Goal: Task Accomplishment & Management: Use online tool/utility

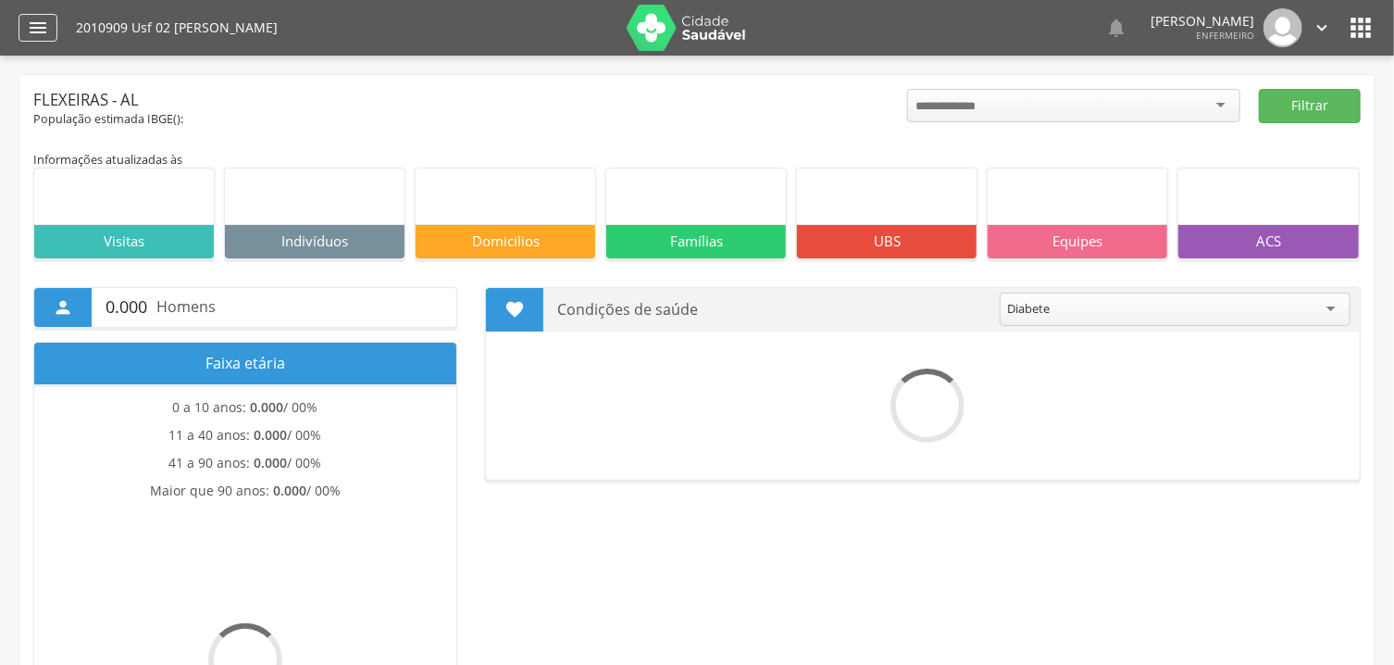
click at [32, 30] on icon "" at bounding box center [38, 28] width 22 height 22
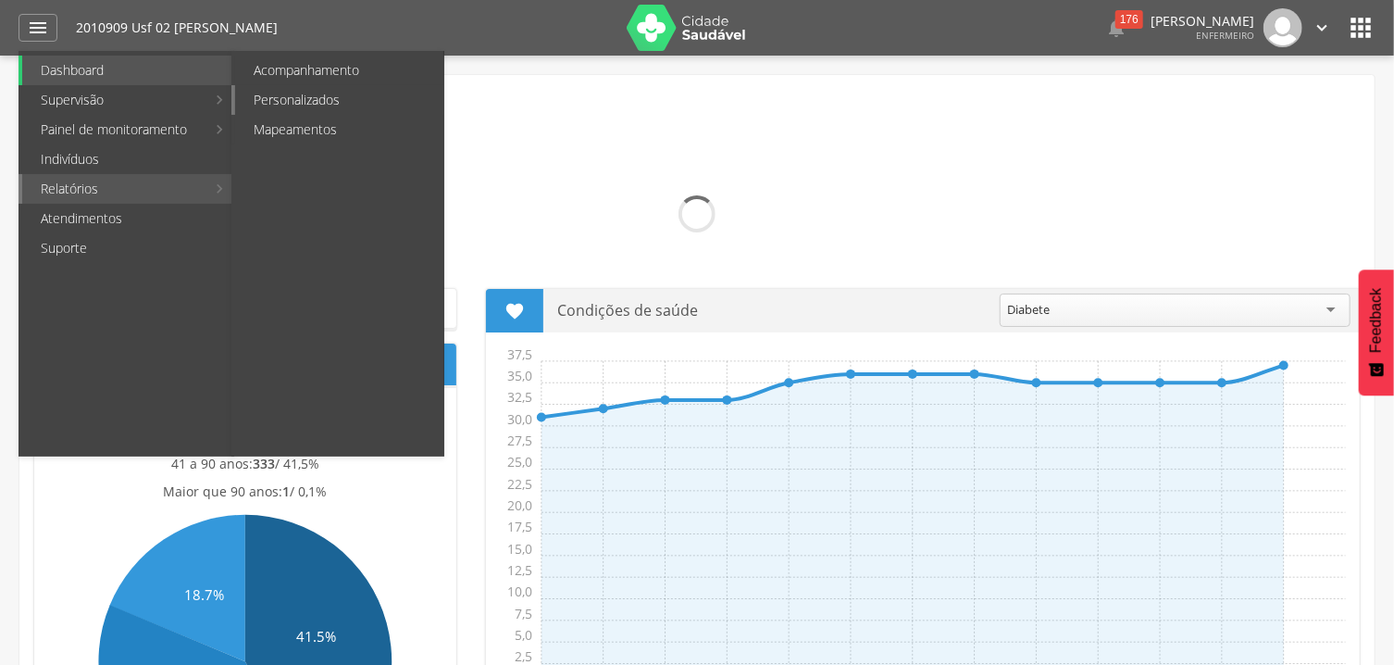
click at [355, 101] on link "Personalizados" at bounding box center [339, 100] width 208 height 30
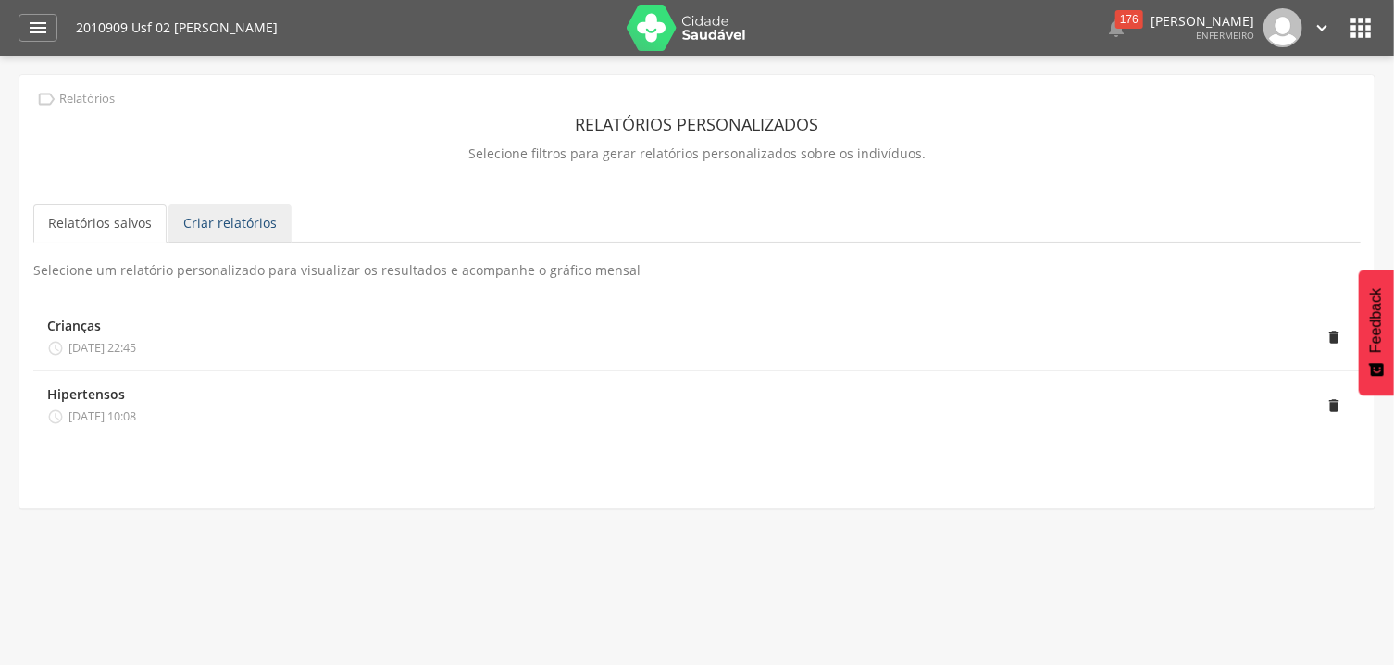
click at [239, 222] on link "Criar relatórios" at bounding box center [229, 223] width 123 height 39
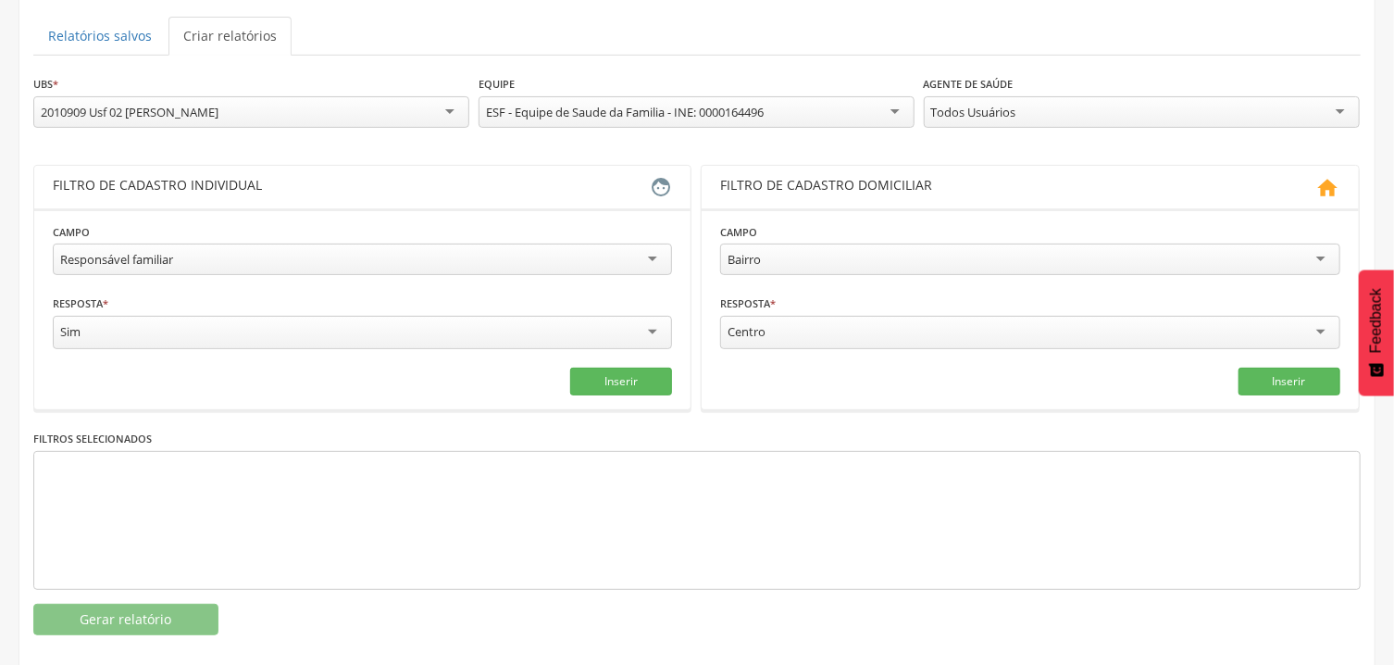
scroll to position [207, 0]
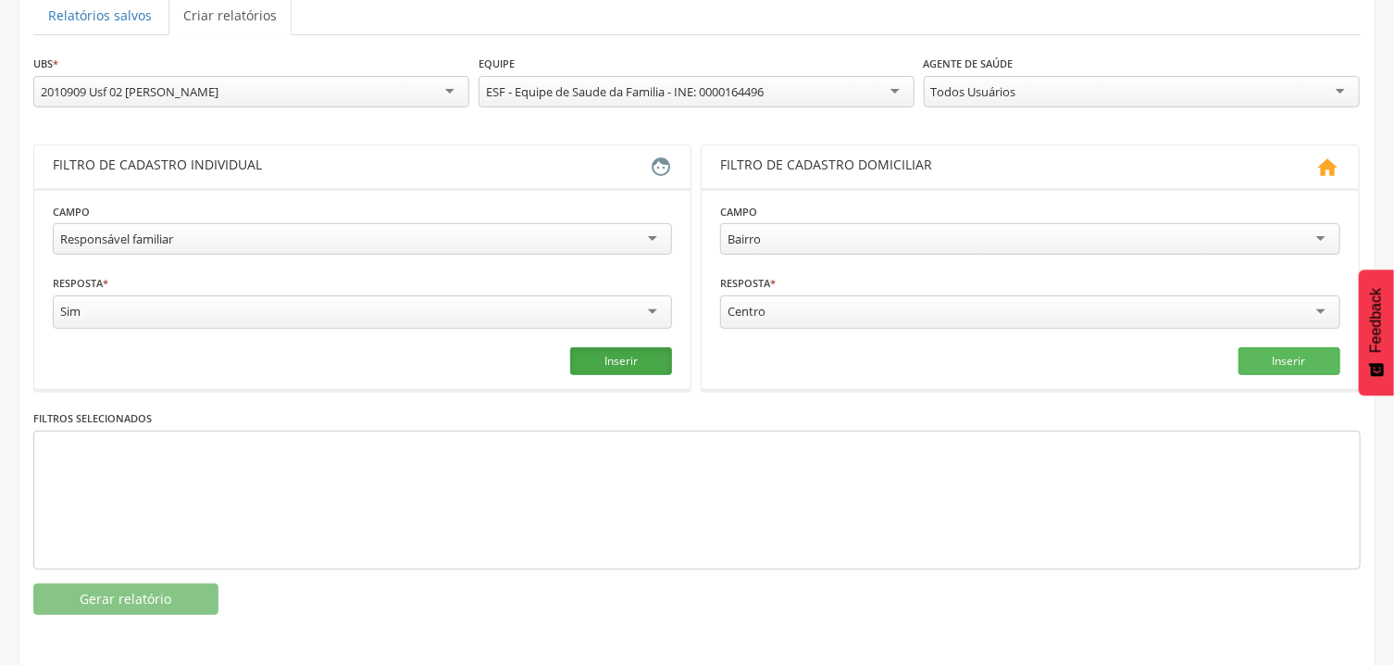
click at [652, 363] on button "Inserir" at bounding box center [621, 361] width 102 height 28
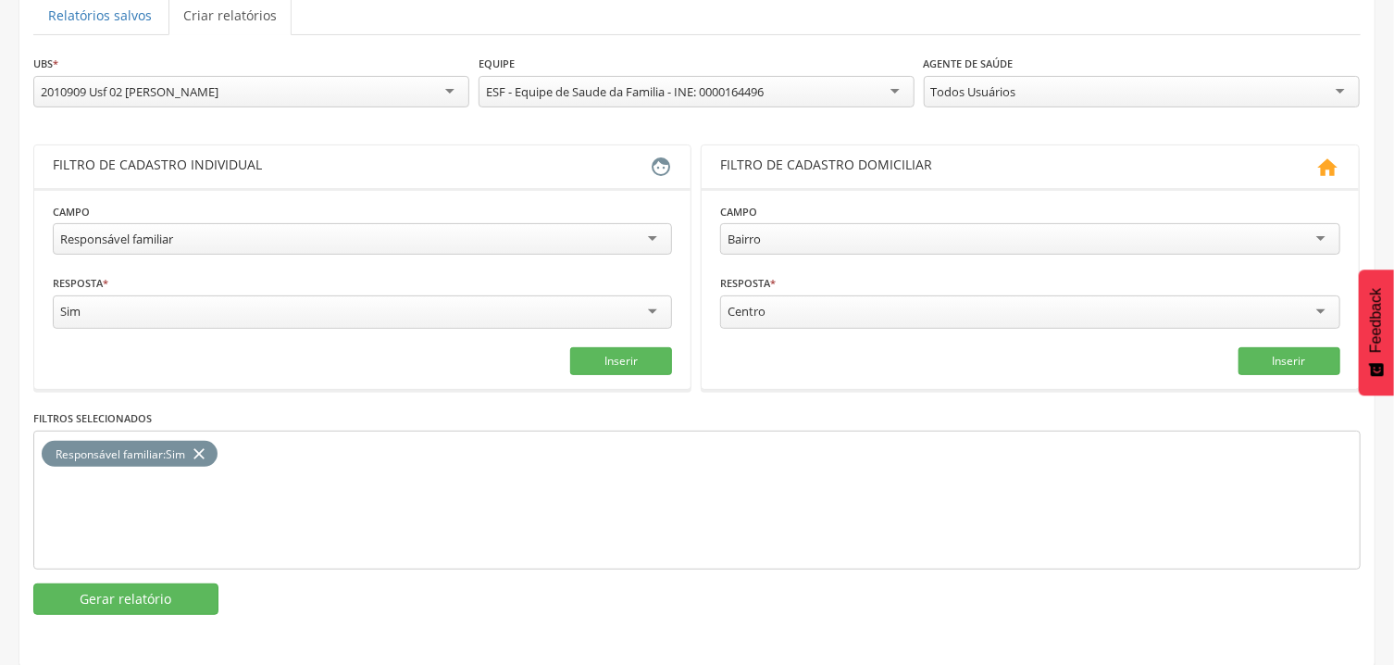
click at [836, 249] on div "Bairro" at bounding box center [1029, 238] width 619 height 31
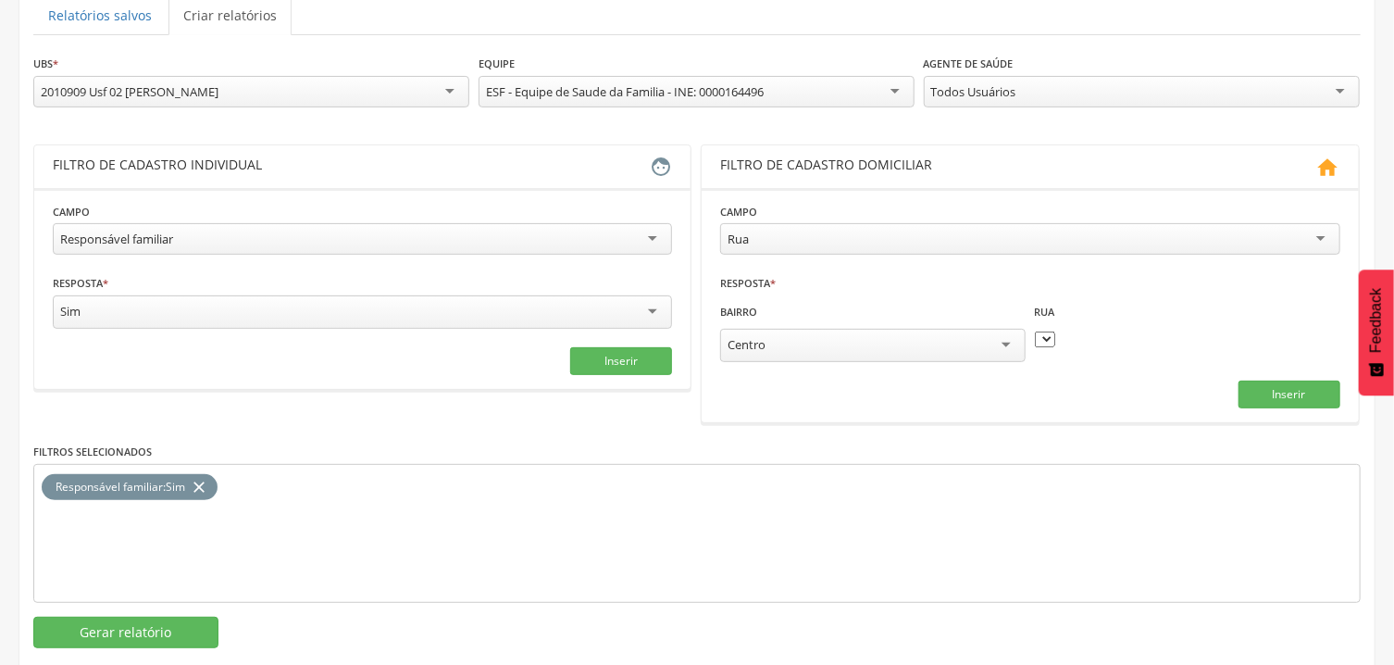
click at [820, 343] on div "Centro" at bounding box center [872, 345] width 305 height 33
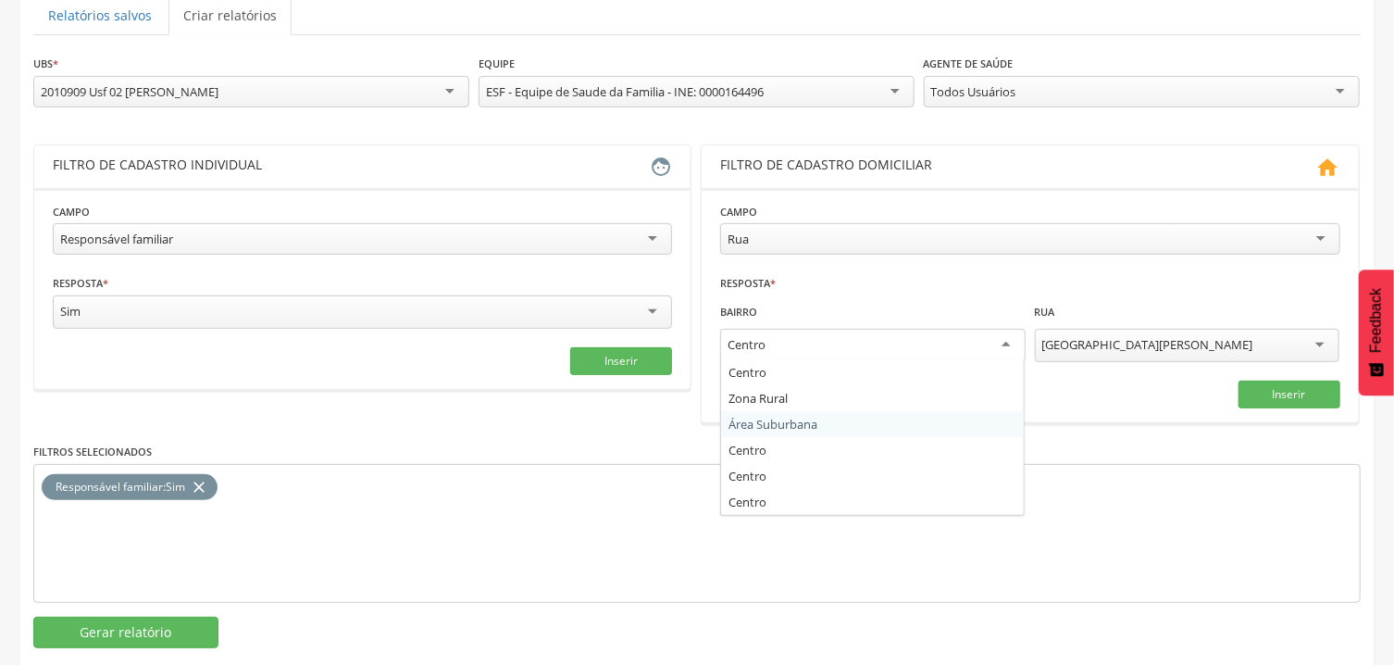
click at [786, 413] on section "**********" at bounding box center [1030, 305] width 656 height 234
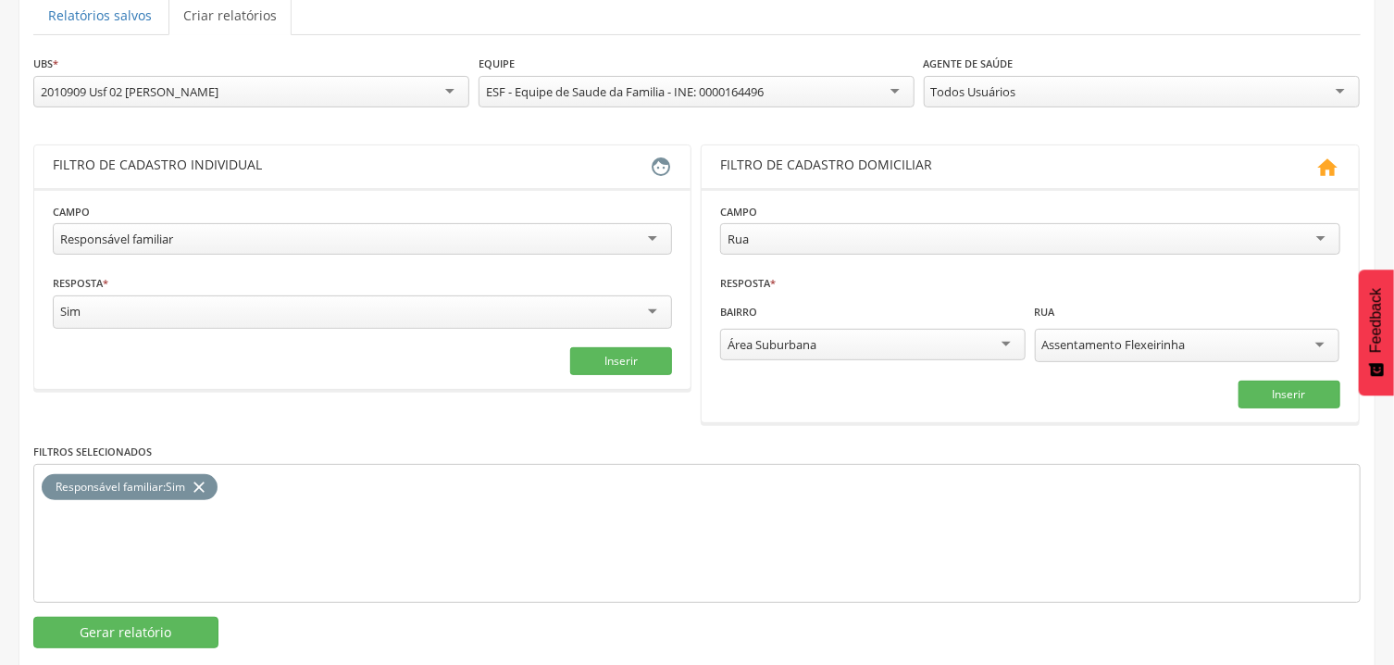
click at [804, 355] on div "Área Suburbana" at bounding box center [872, 344] width 305 height 31
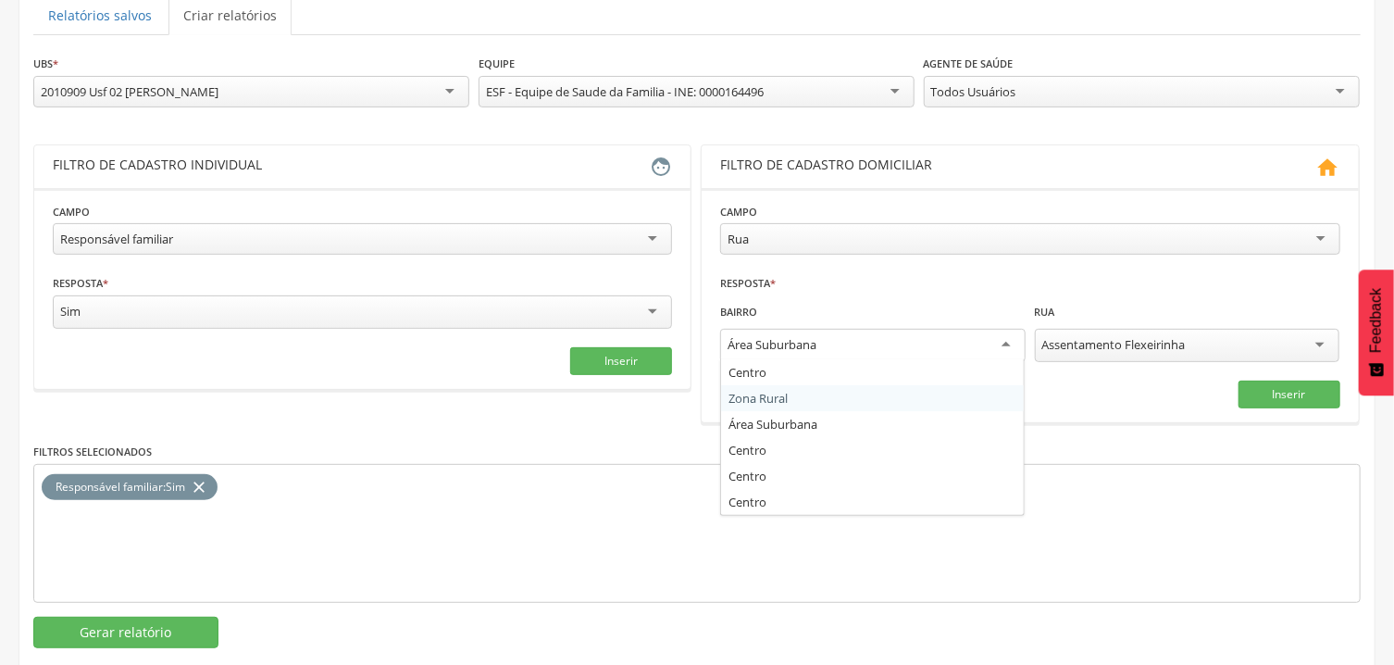
click at [785, 392] on fieldset "**********" at bounding box center [1029, 305] width 619 height 206
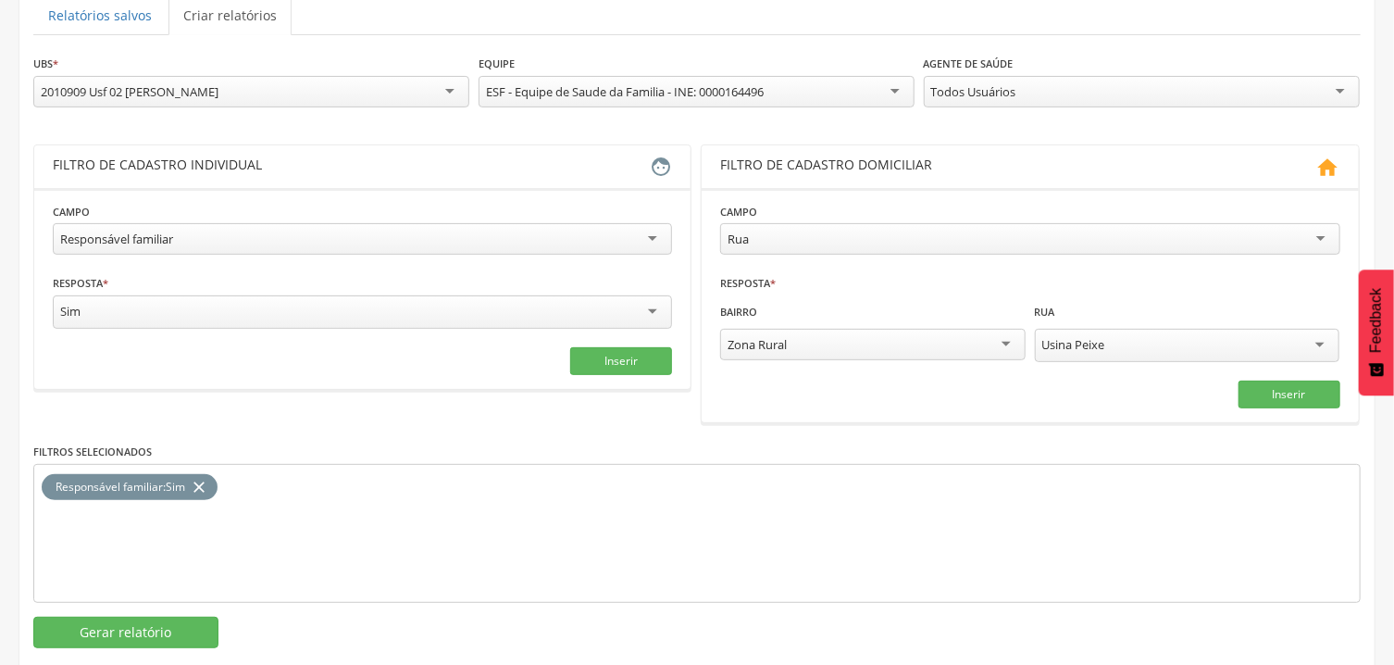
click at [1135, 344] on div "Usina Peixe" at bounding box center [1187, 345] width 305 height 33
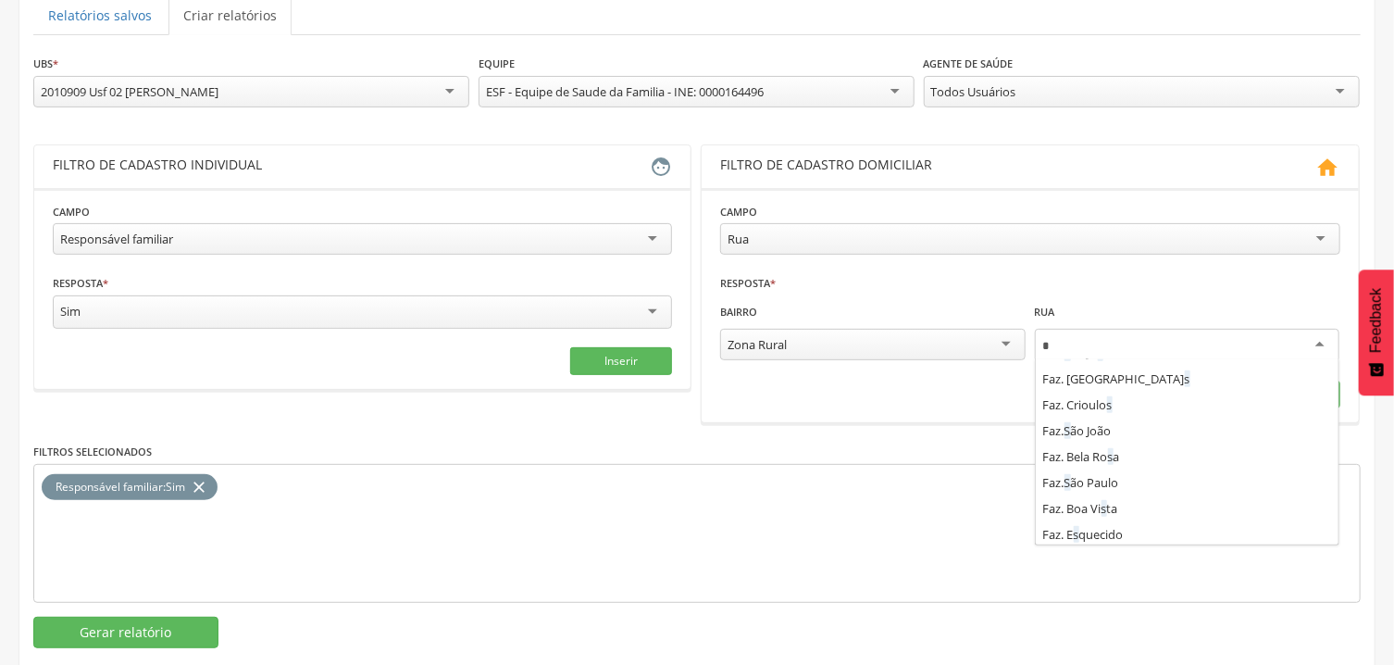
scroll to position [0, 0]
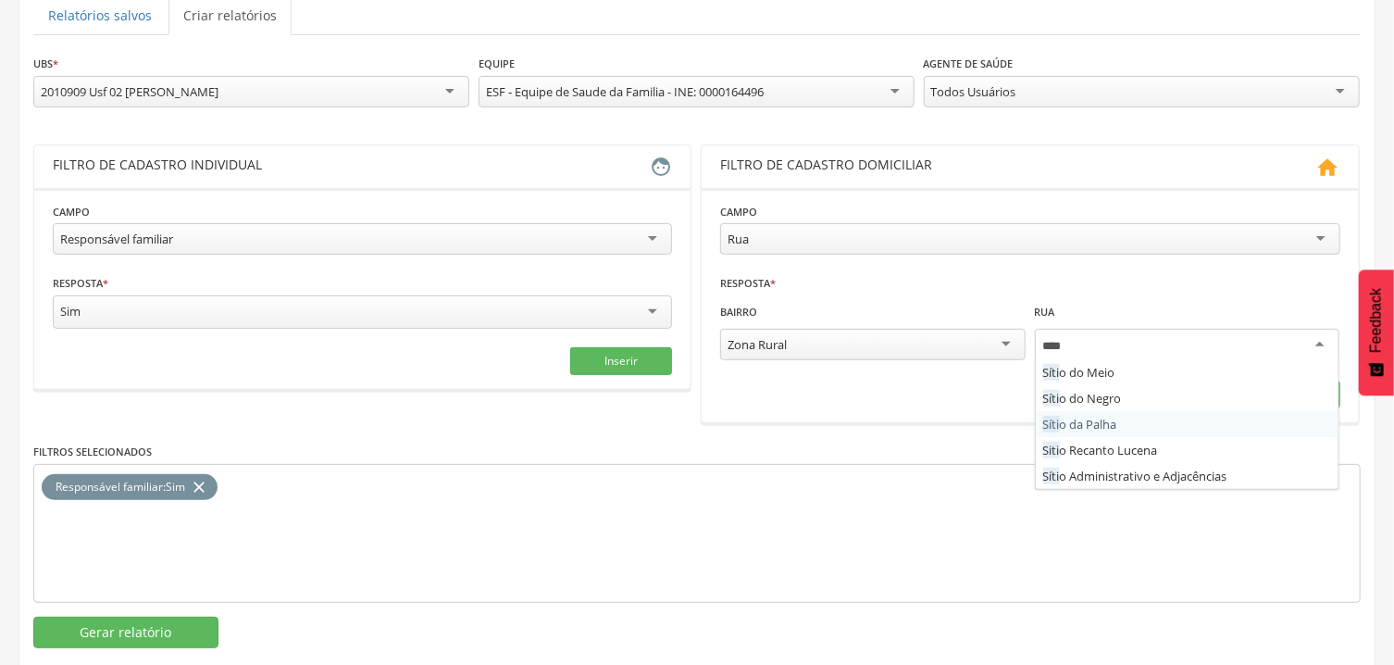
type input "*****"
click at [1149, 402] on fieldset "**********" at bounding box center [1029, 305] width 619 height 206
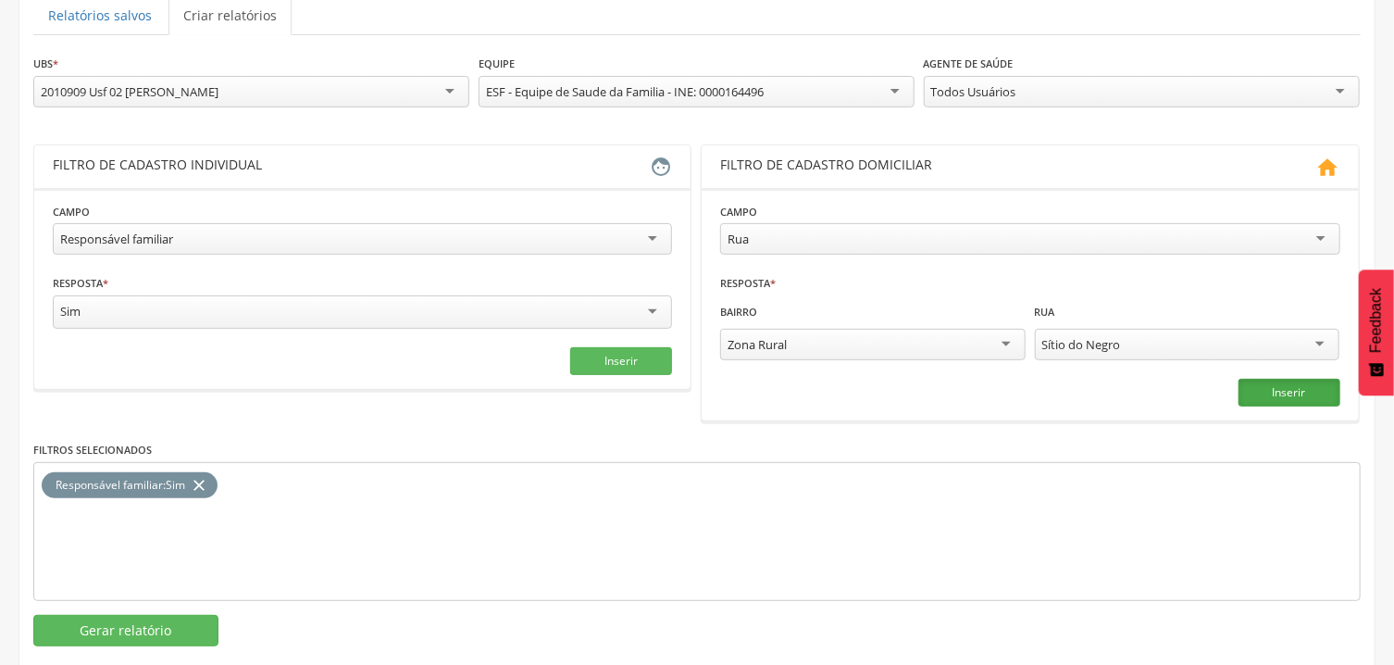
click at [1291, 387] on button "Inserir" at bounding box center [1290, 393] width 102 height 28
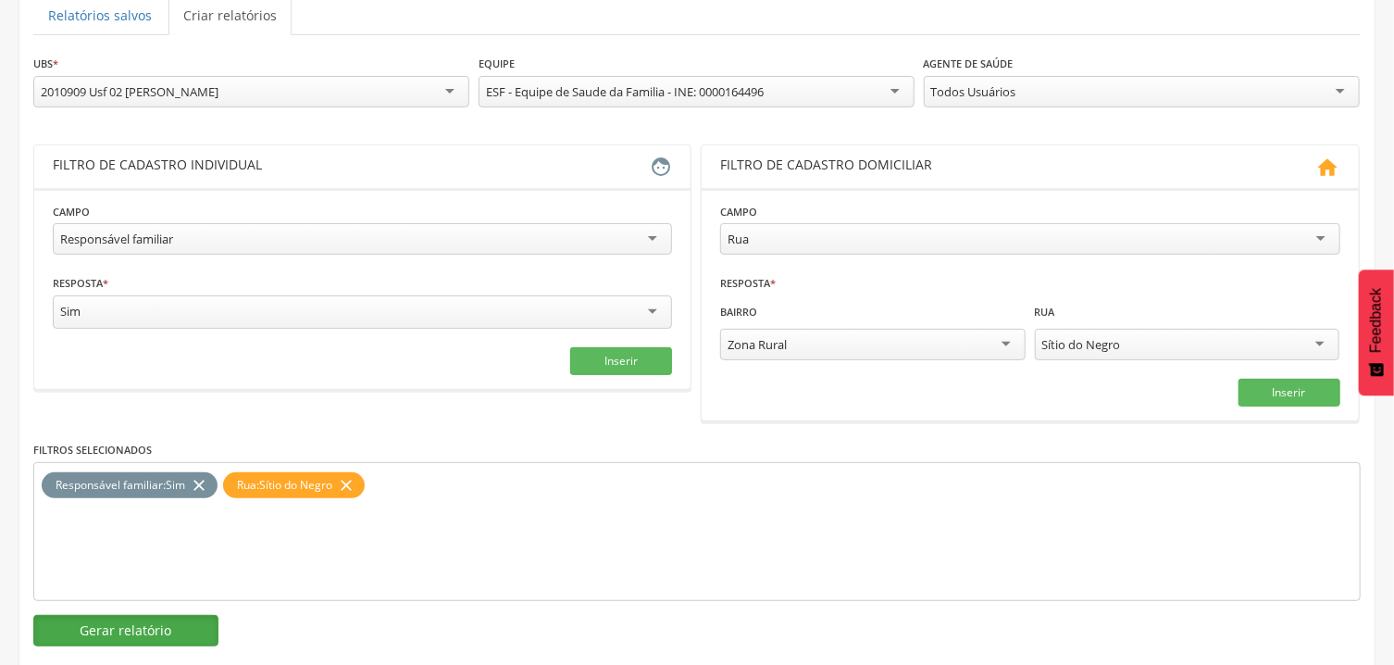
click at [178, 634] on button "Gerar relatório" at bounding box center [125, 630] width 185 height 31
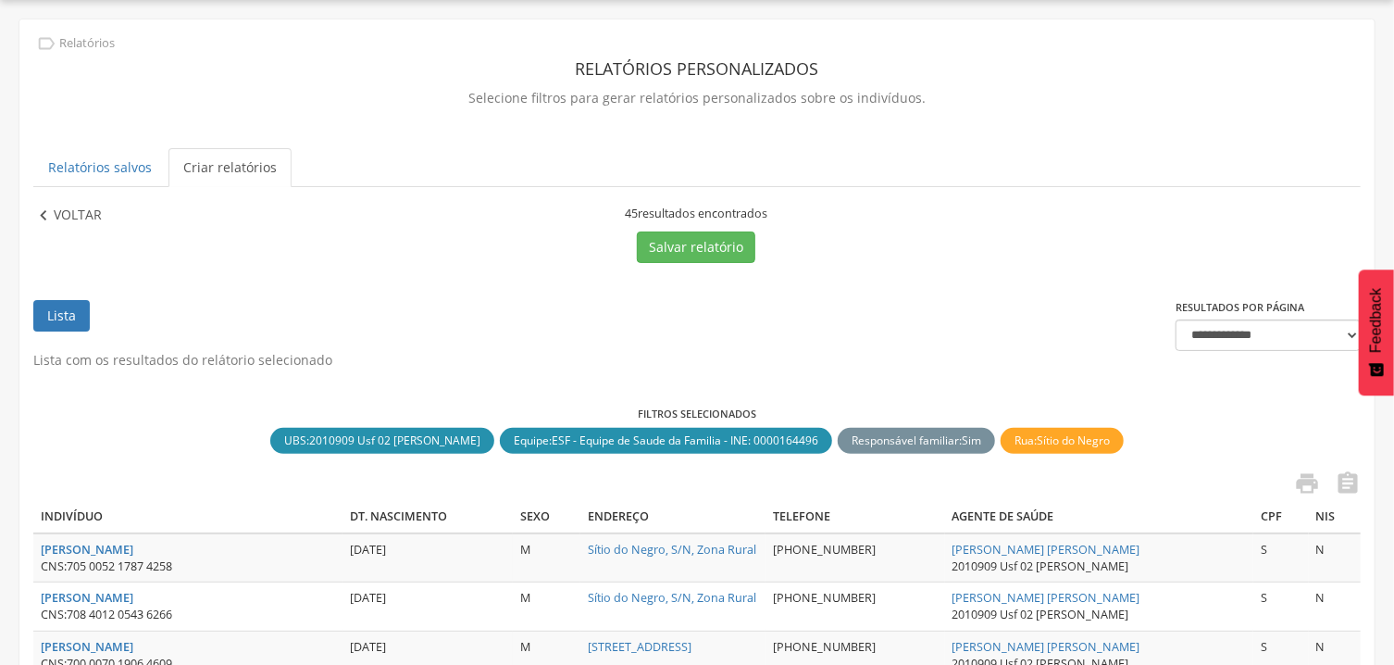
click at [45, 218] on icon "" at bounding box center [43, 216] width 20 height 20
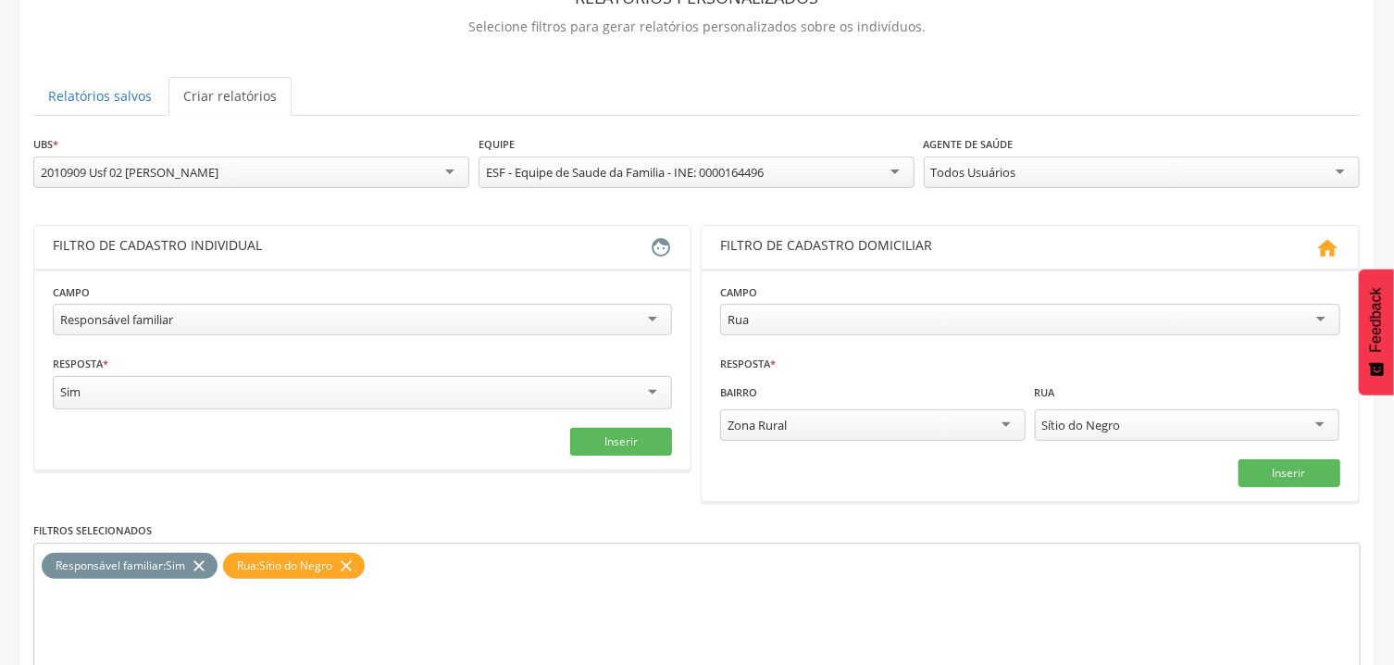
scroll to position [155, 0]
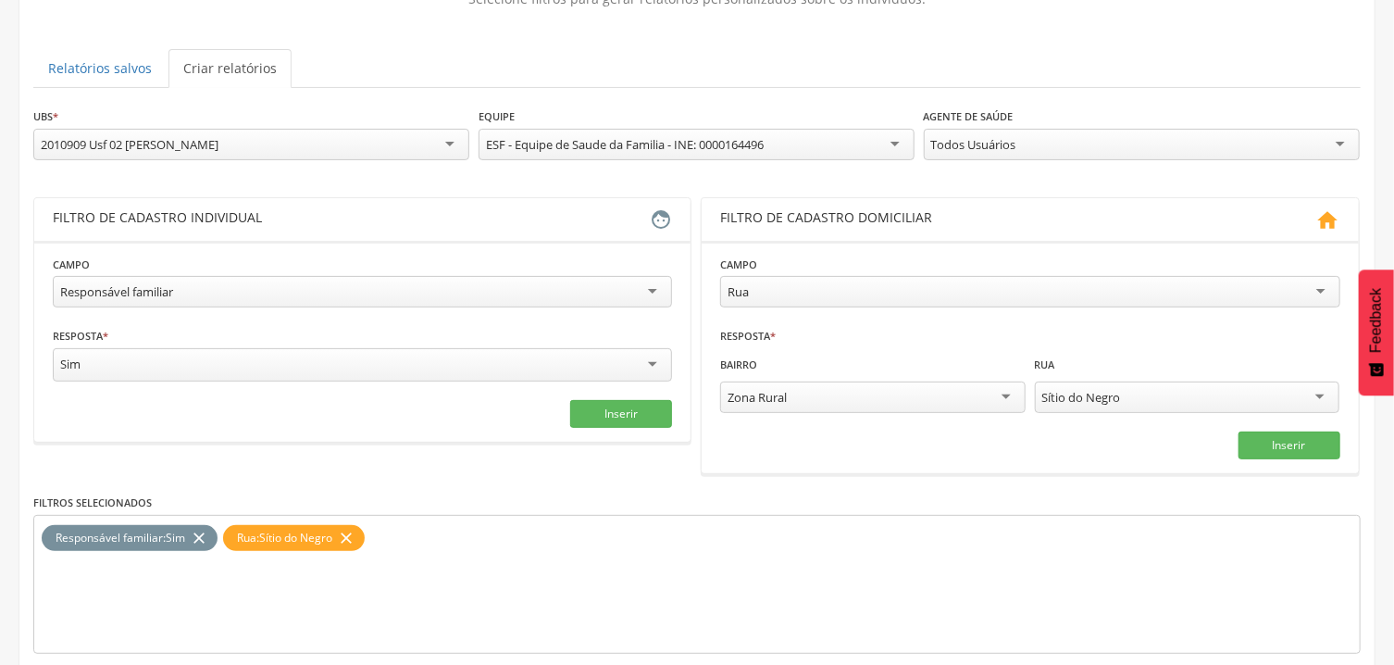
click at [1082, 396] on div "Sítio do Negro" at bounding box center [1081, 397] width 79 height 17
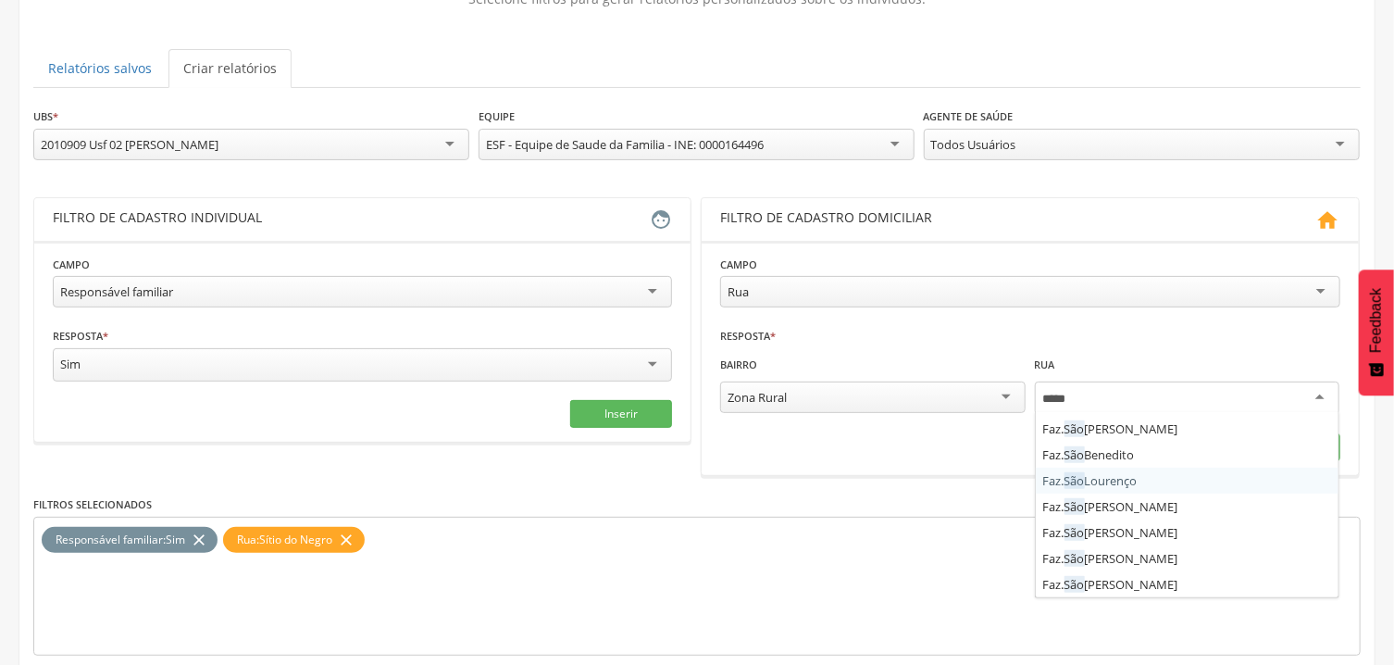
scroll to position [0, 0]
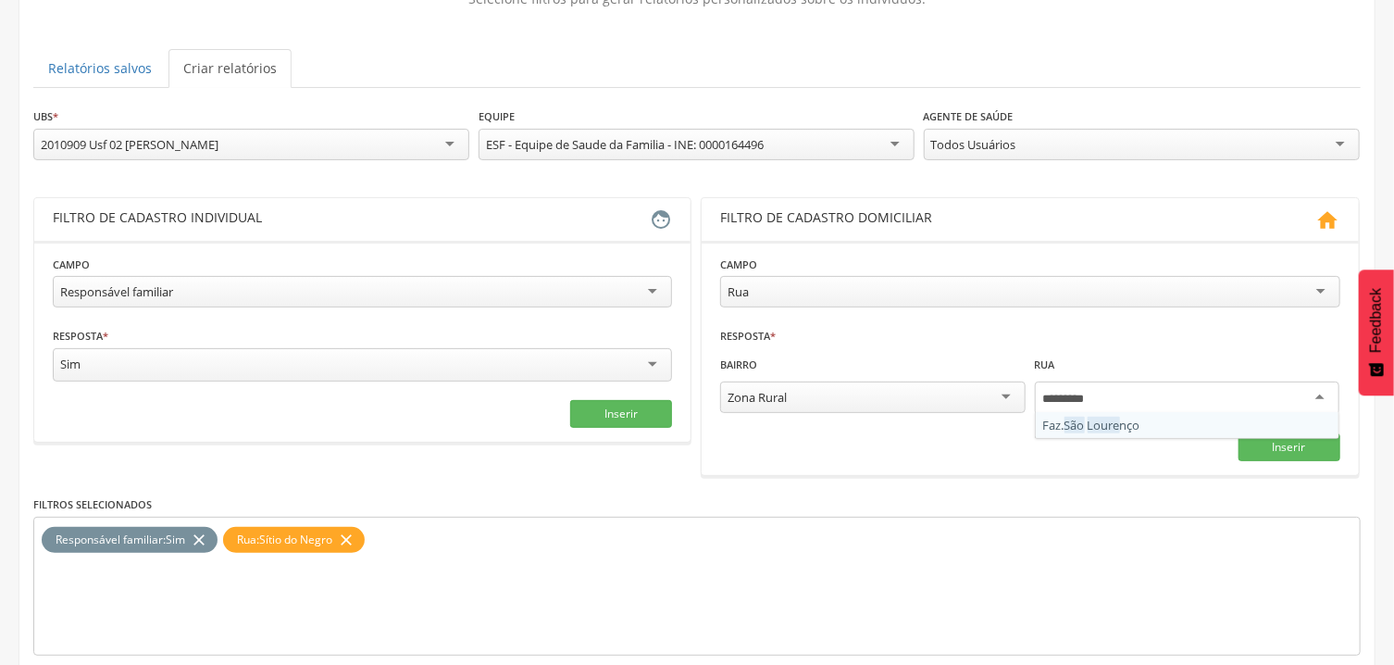
type input "**********"
click at [1231, 427] on fieldset "**********" at bounding box center [1029, 358] width 619 height 206
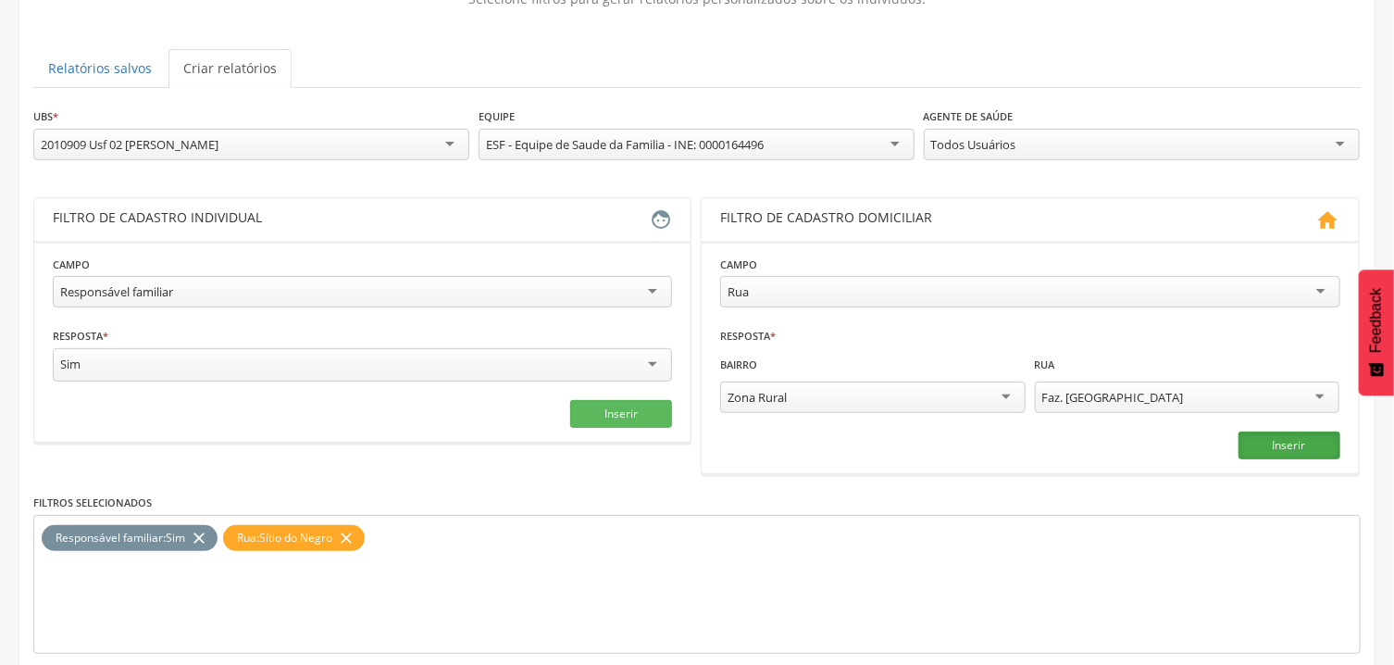
click at [1249, 438] on button "Inserir" at bounding box center [1290, 445] width 102 height 28
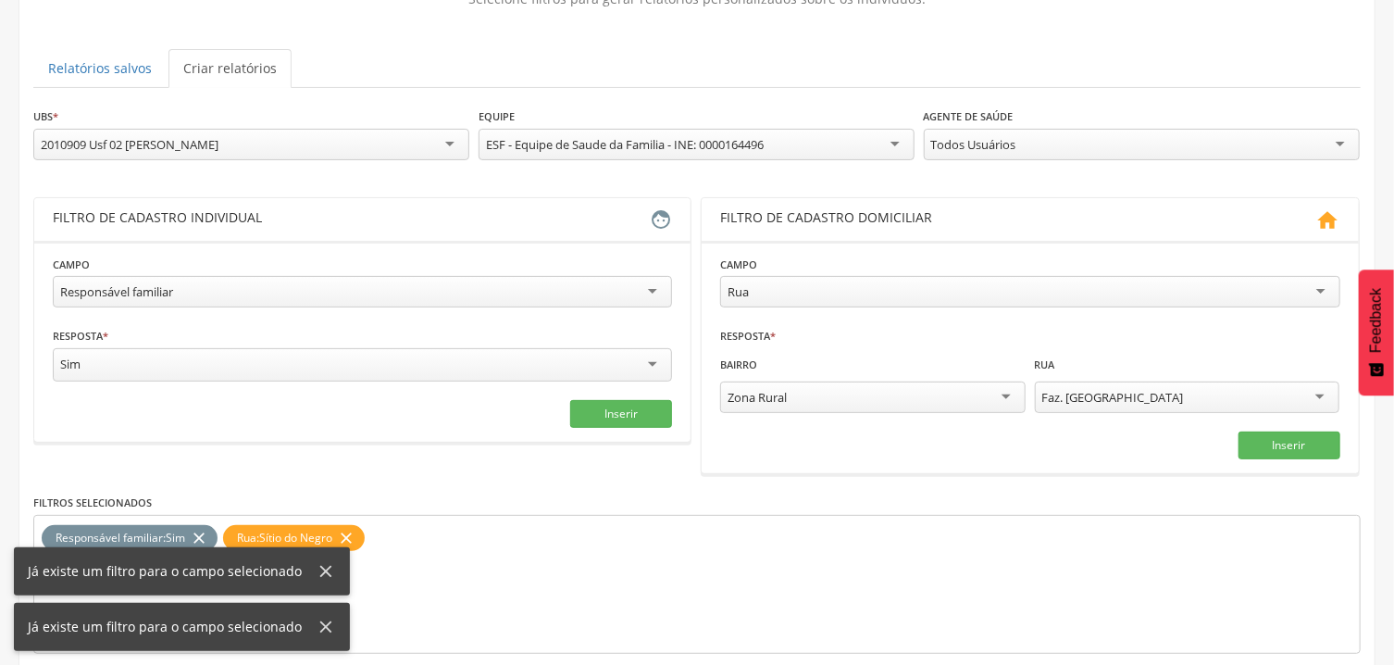
click at [355, 531] on icon "close" at bounding box center [346, 538] width 19 height 27
click at [1261, 438] on button "Inserir" at bounding box center [1290, 445] width 102 height 28
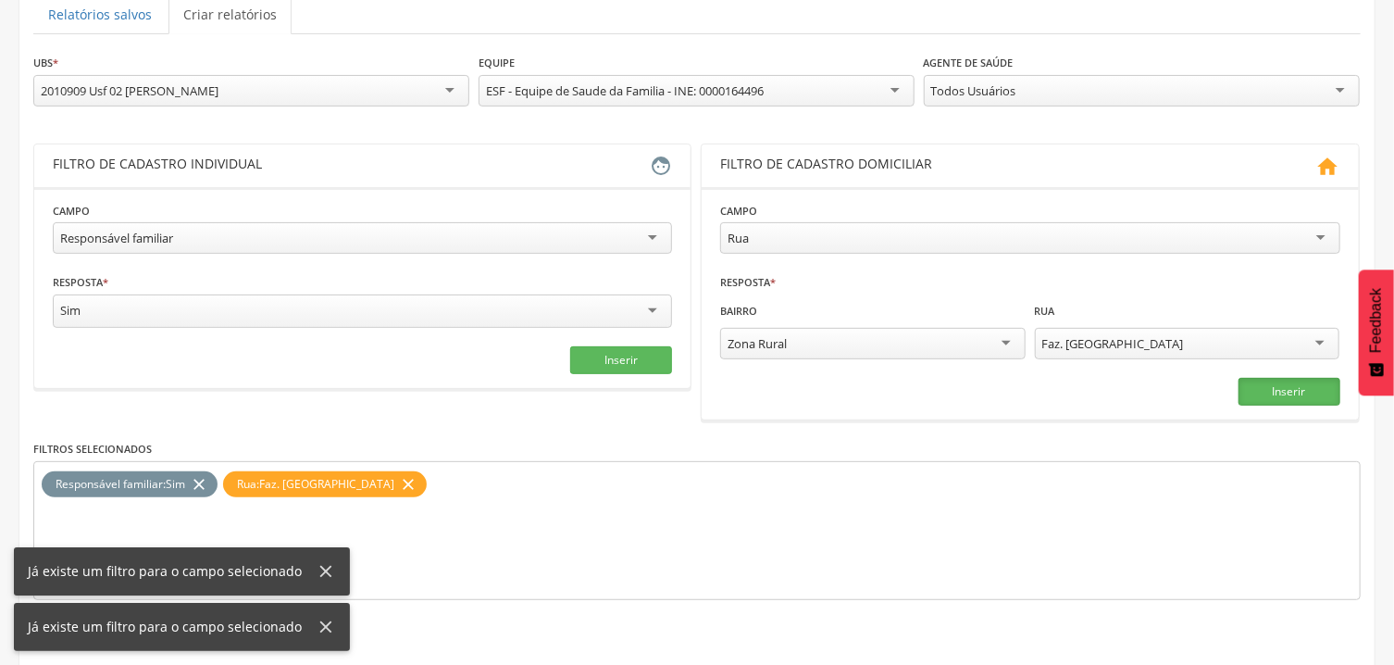
scroll to position [241, 0]
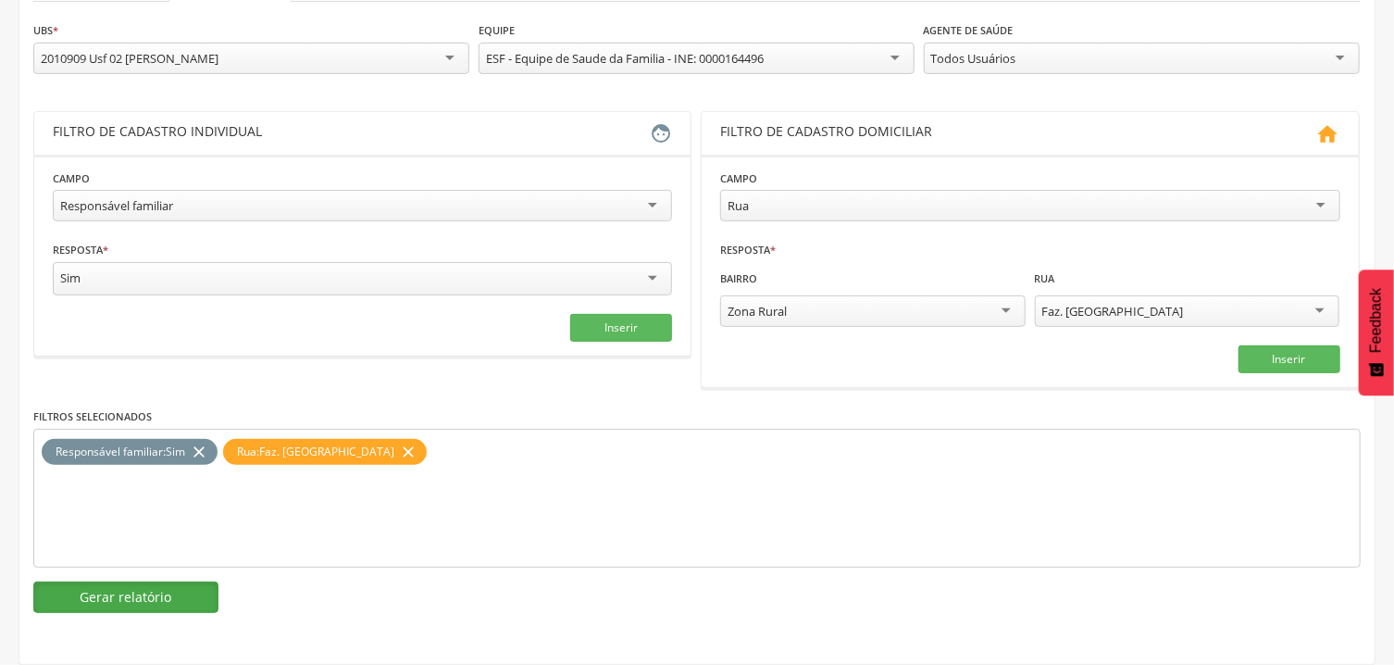
click at [192, 588] on button "Gerar relatório" at bounding box center [125, 596] width 185 height 31
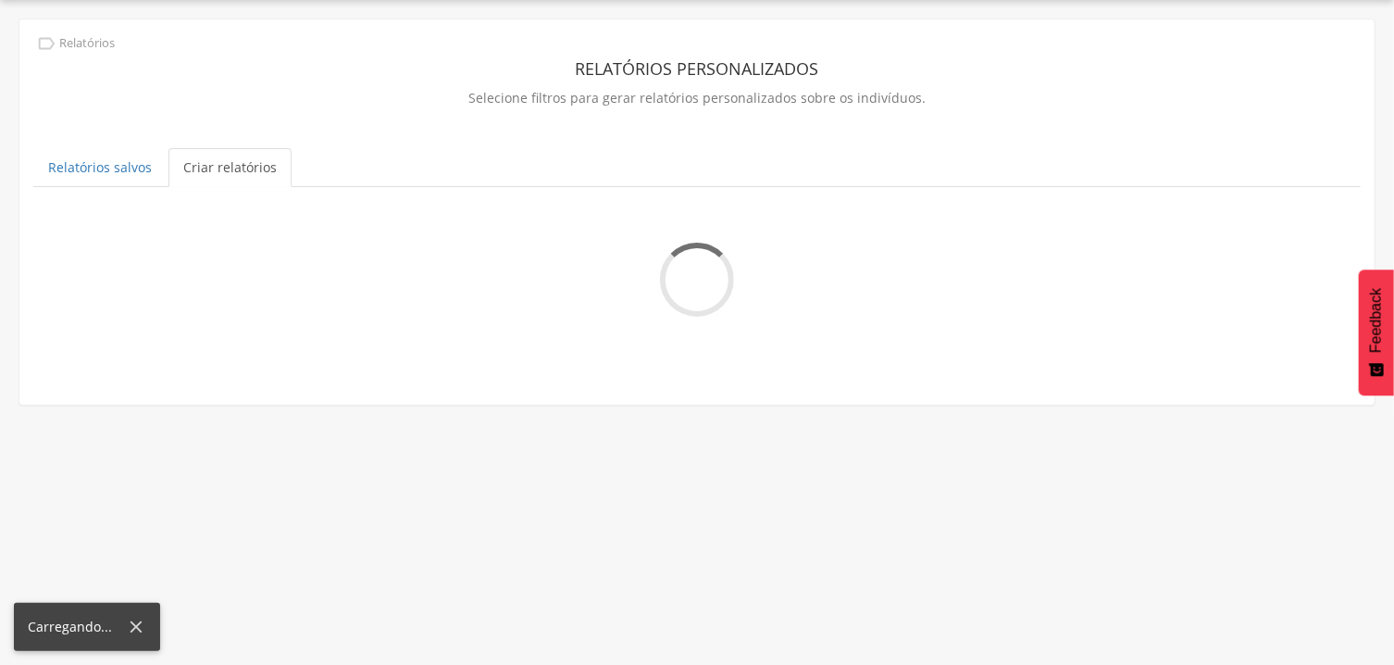
scroll to position [56, 0]
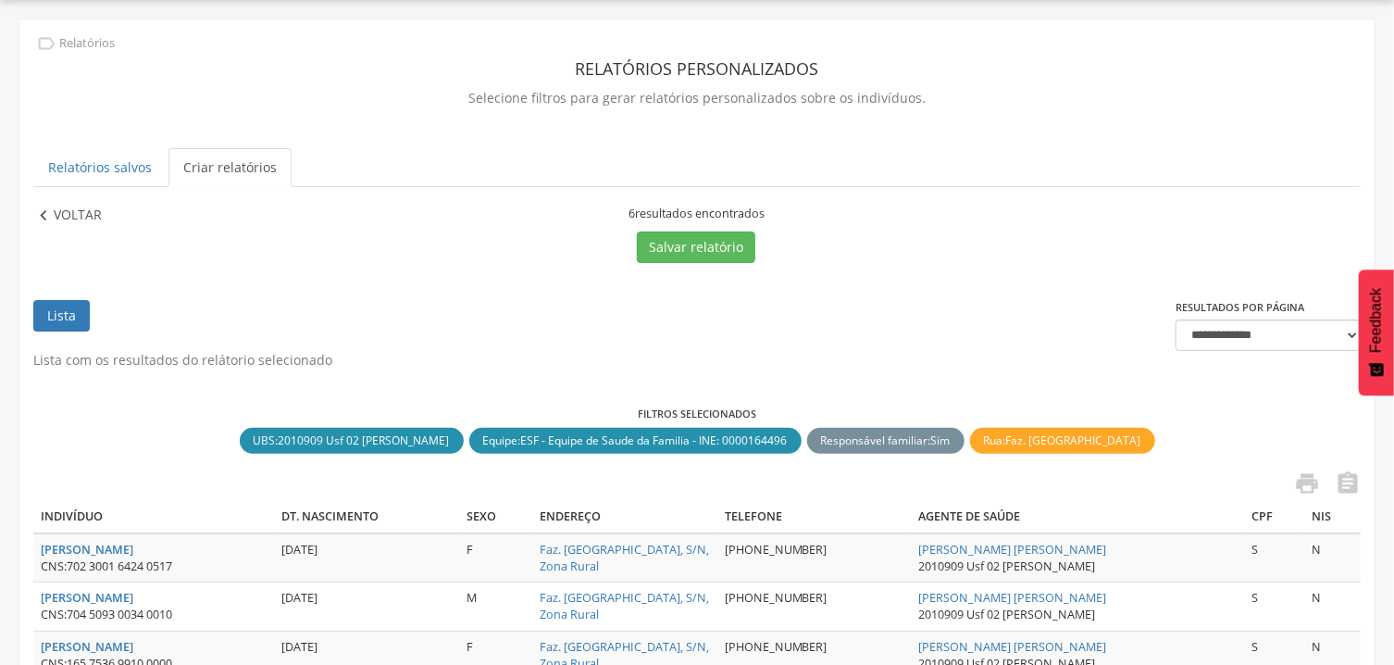
click at [68, 213] on p "Voltar" at bounding box center [78, 216] width 48 height 20
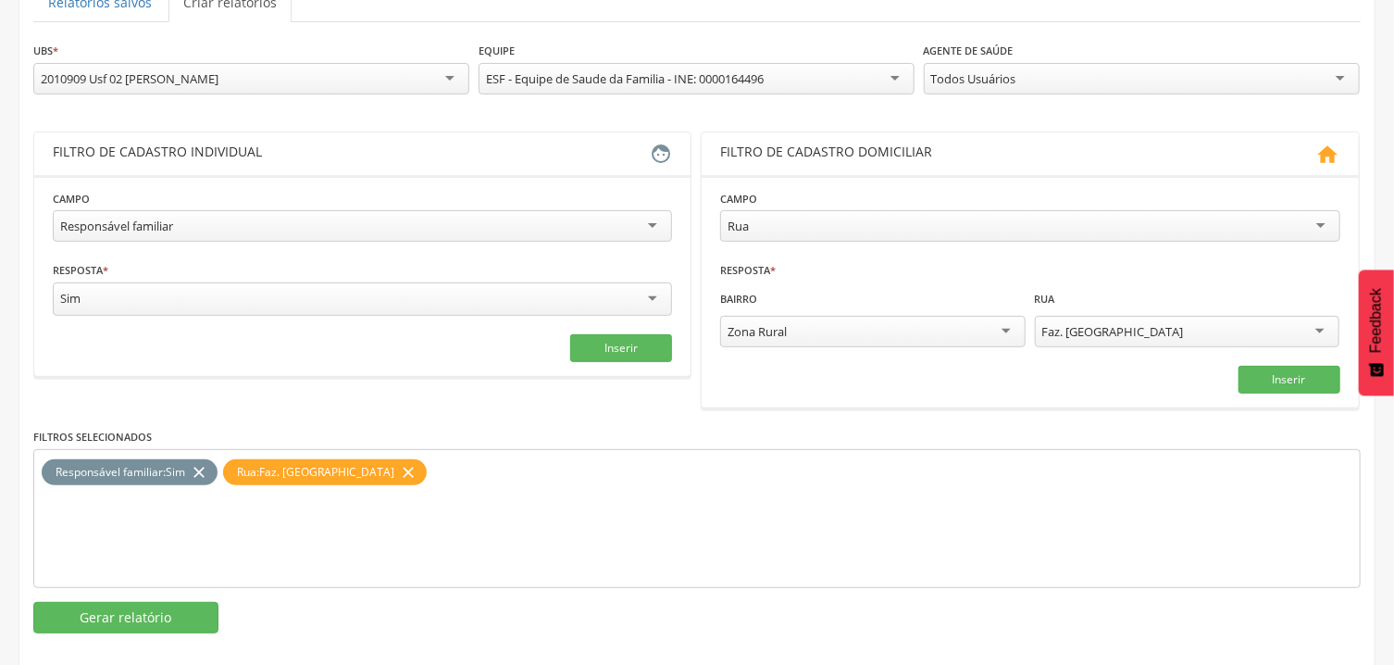
scroll to position [241, 0]
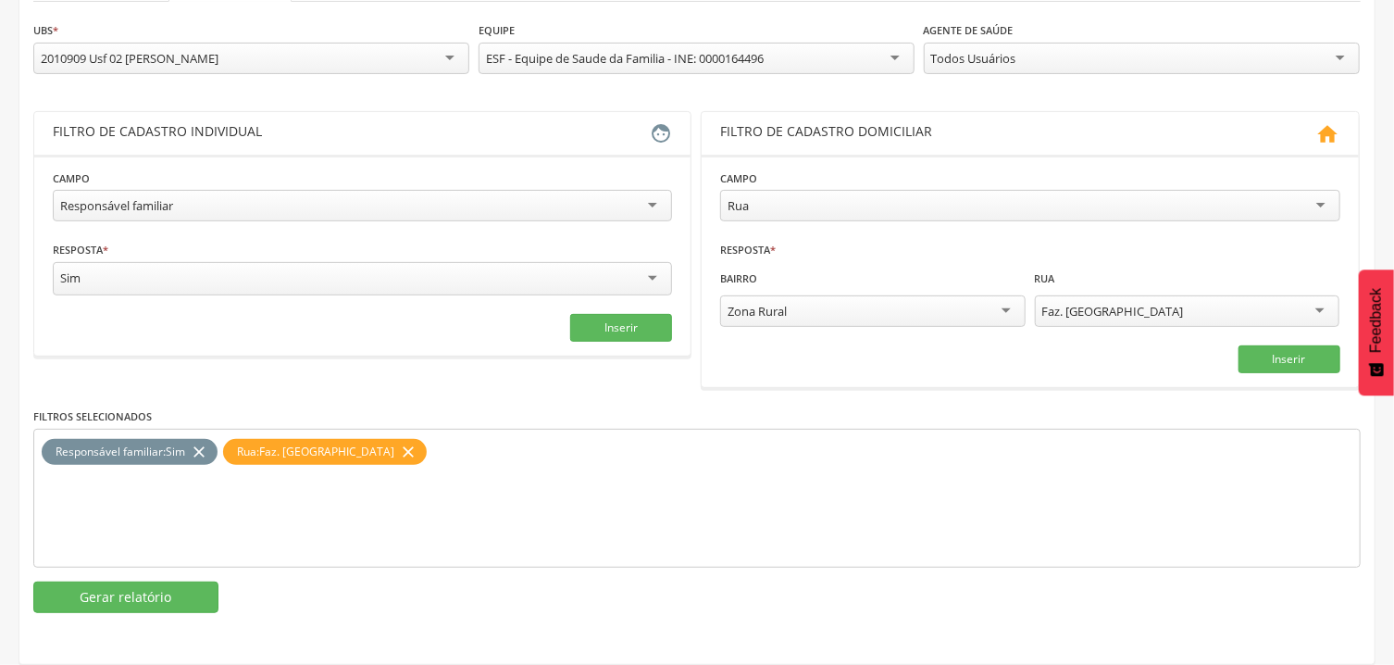
click at [205, 454] on icon "close" at bounding box center [199, 452] width 19 height 27
click at [223, 454] on div "Rua : Faz. [GEOGRAPHIC_DATA] close" at bounding box center [325, 452] width 204 height 27
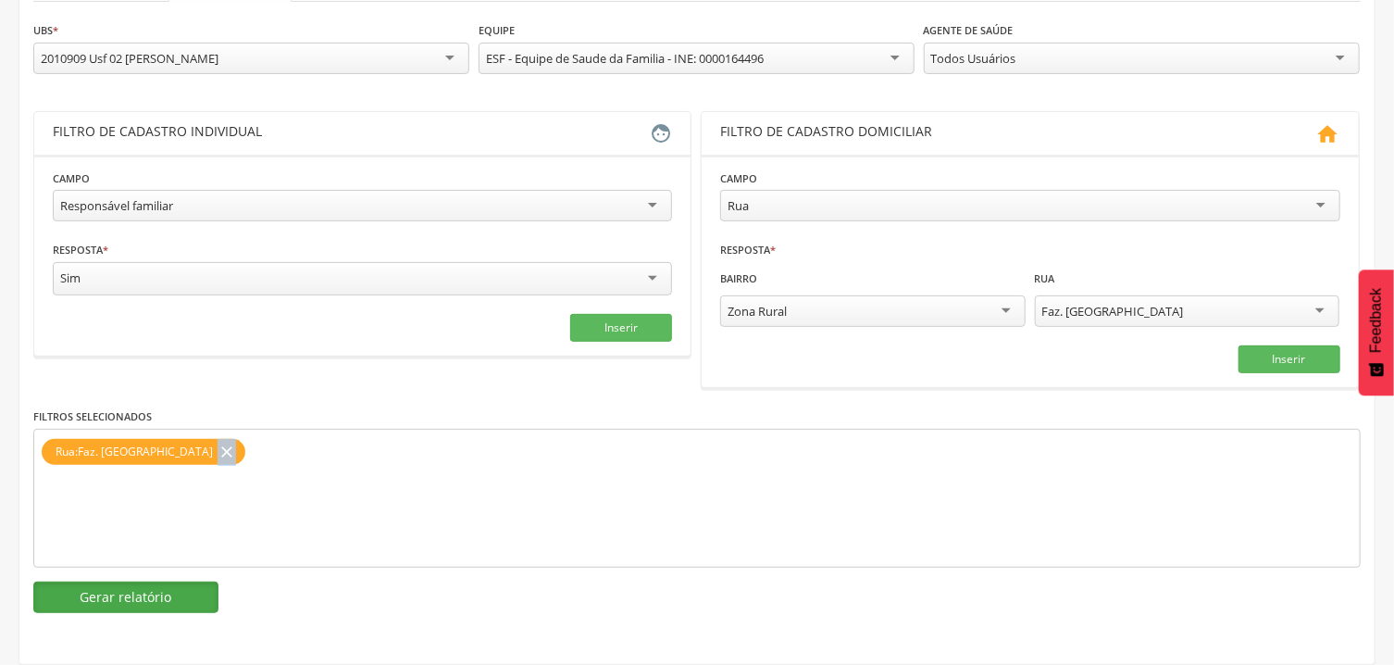
click at [116, 593] on button "Gerar relatório" at bounding box center [125, 596] width 185 height 31
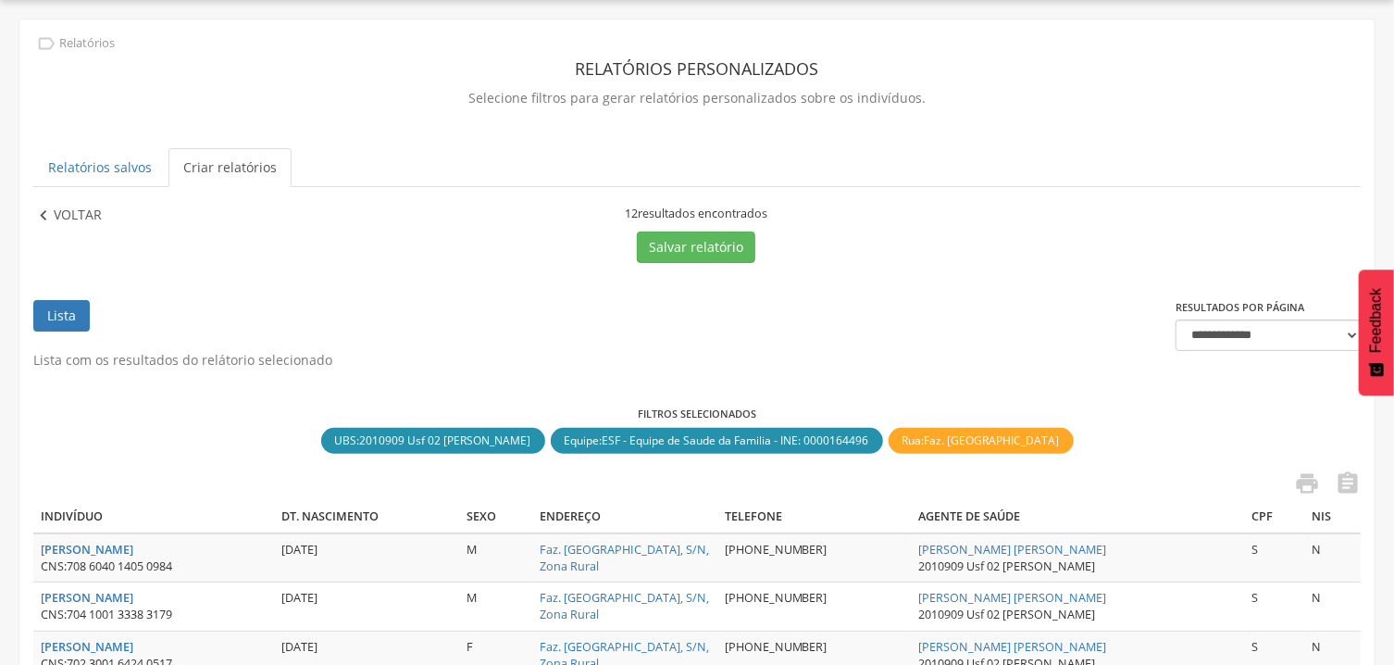
click at [80, 207] on p "Voltar" at bounding box center [78, 216] width 48 height 20
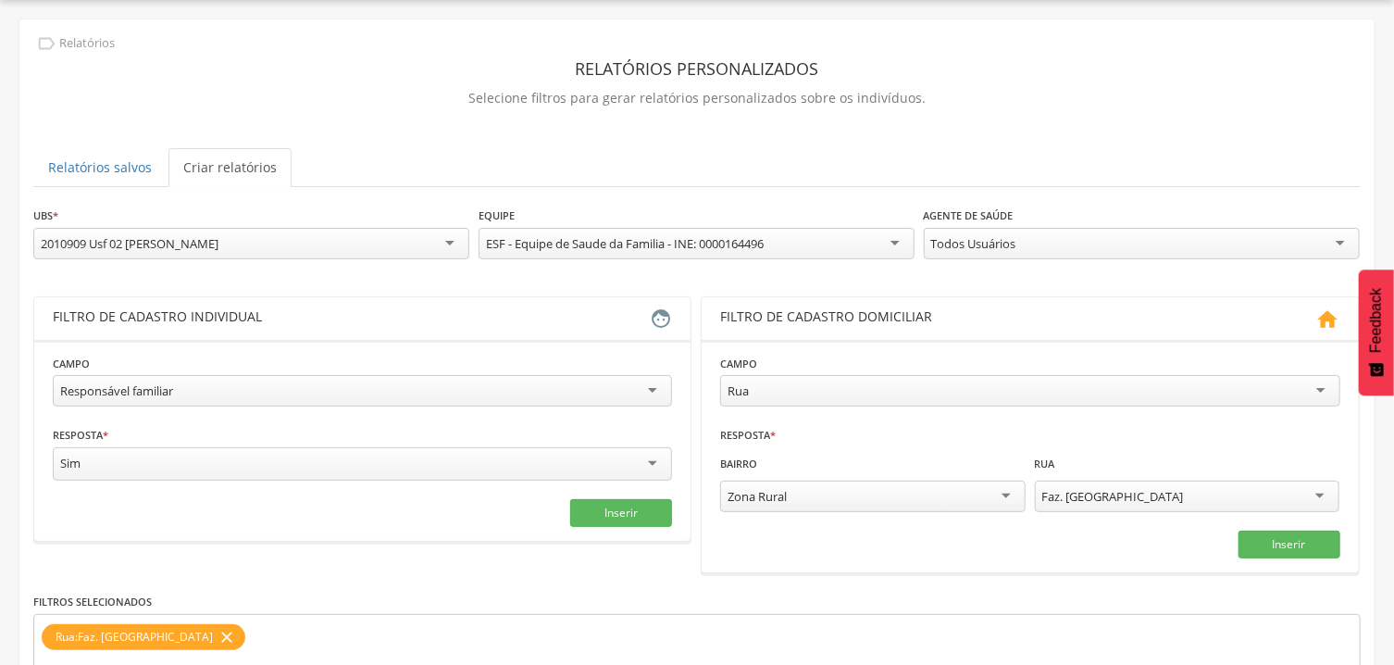
click at [1111, 495] on div "Faz. [GEOGRAPHIC_DATA]" at bounding box center [1113, 496] width 142 height 17
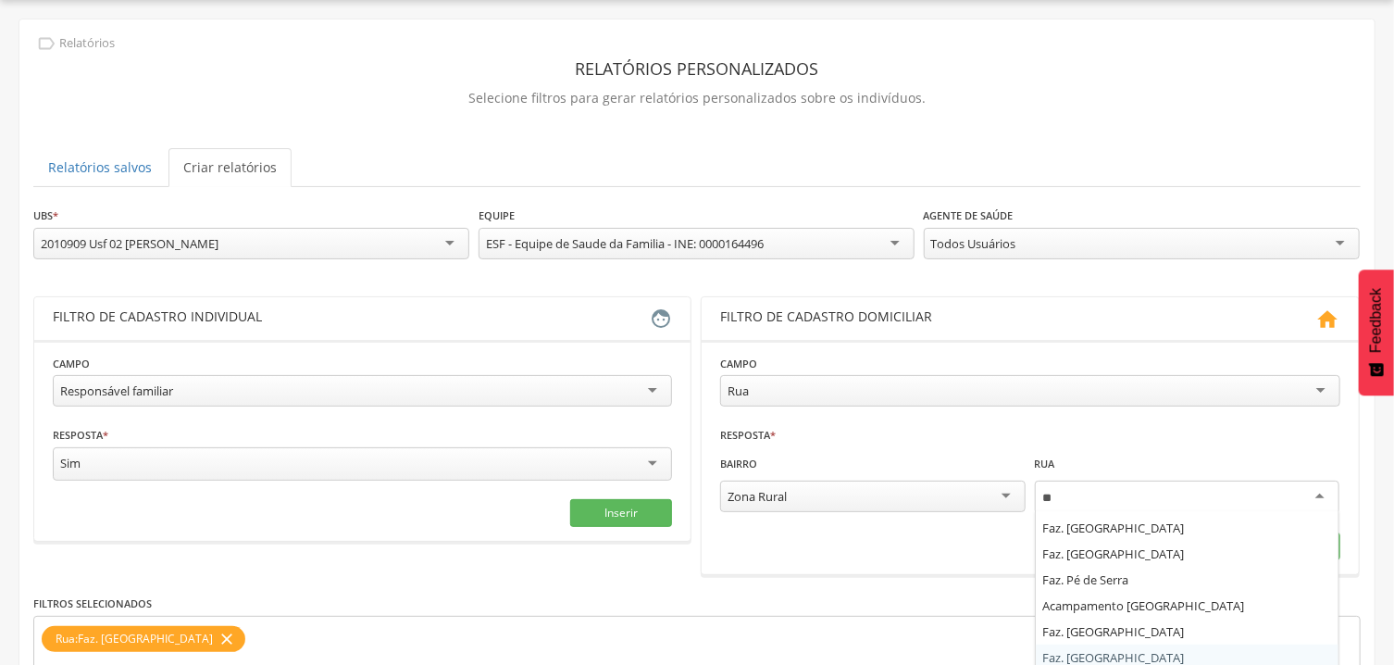
scroll to position [0, 0]
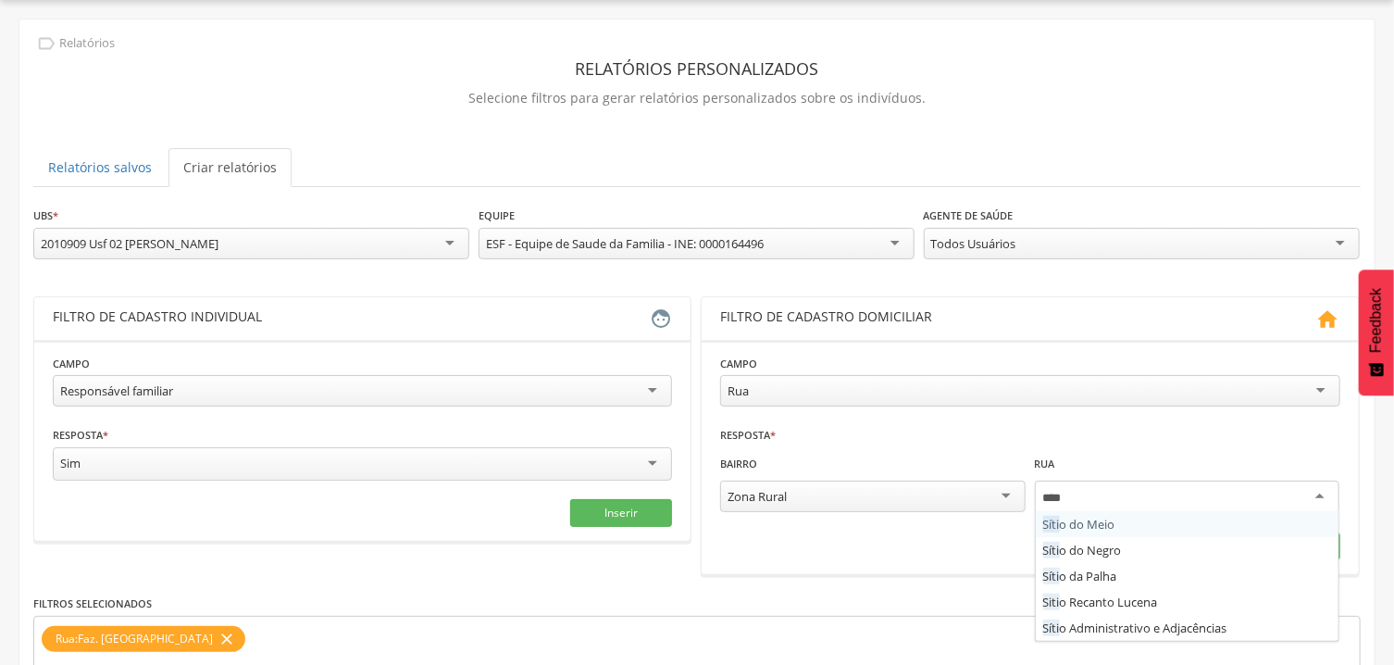
type input "*****"
click at [1130, 549] on fieldset "**********" at bounding box center [1029, 457] width 619 height 206
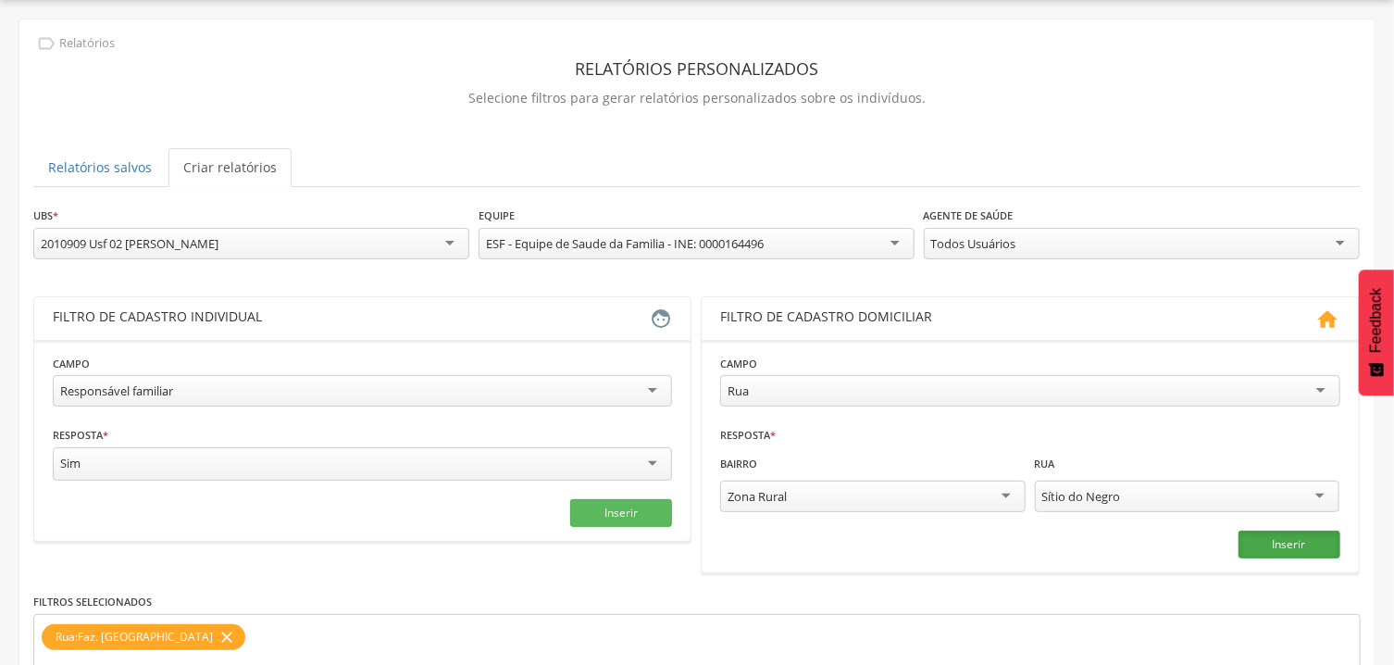
click at [1306, 555] on button "Inserir" at bounding box center [1290, 544] width 102 height 28
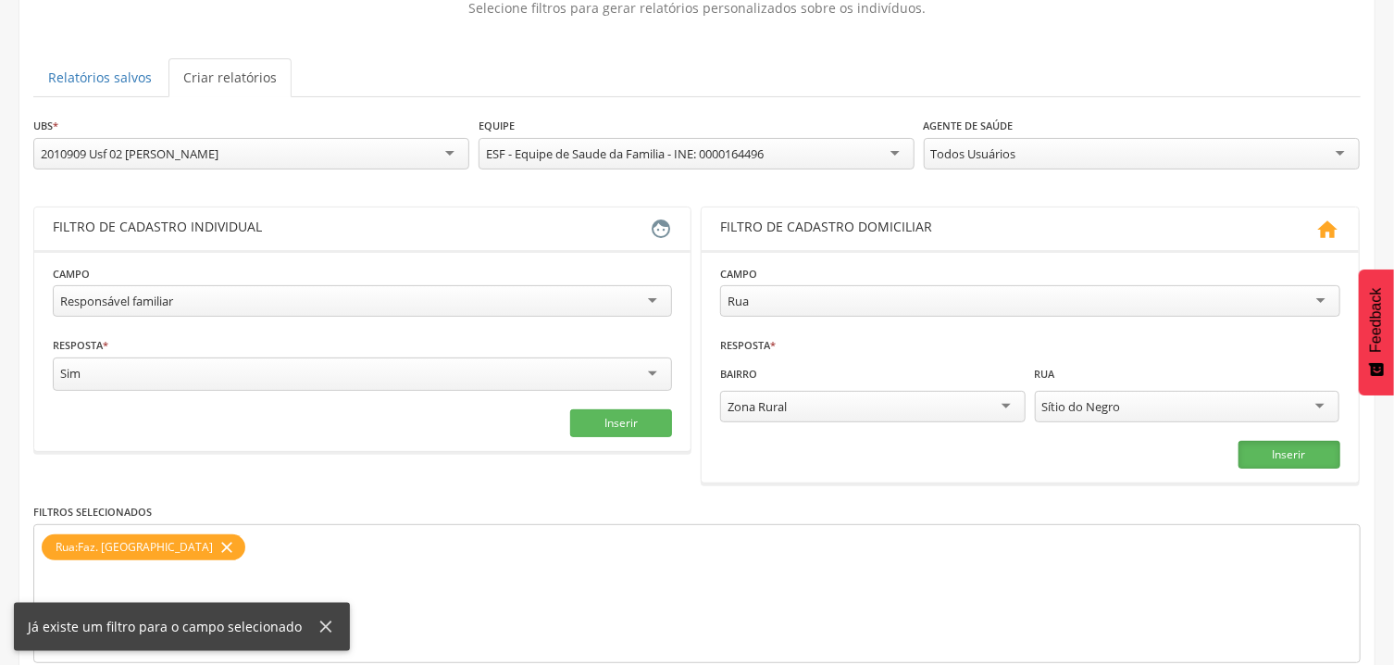
scroll to position [241, 0]
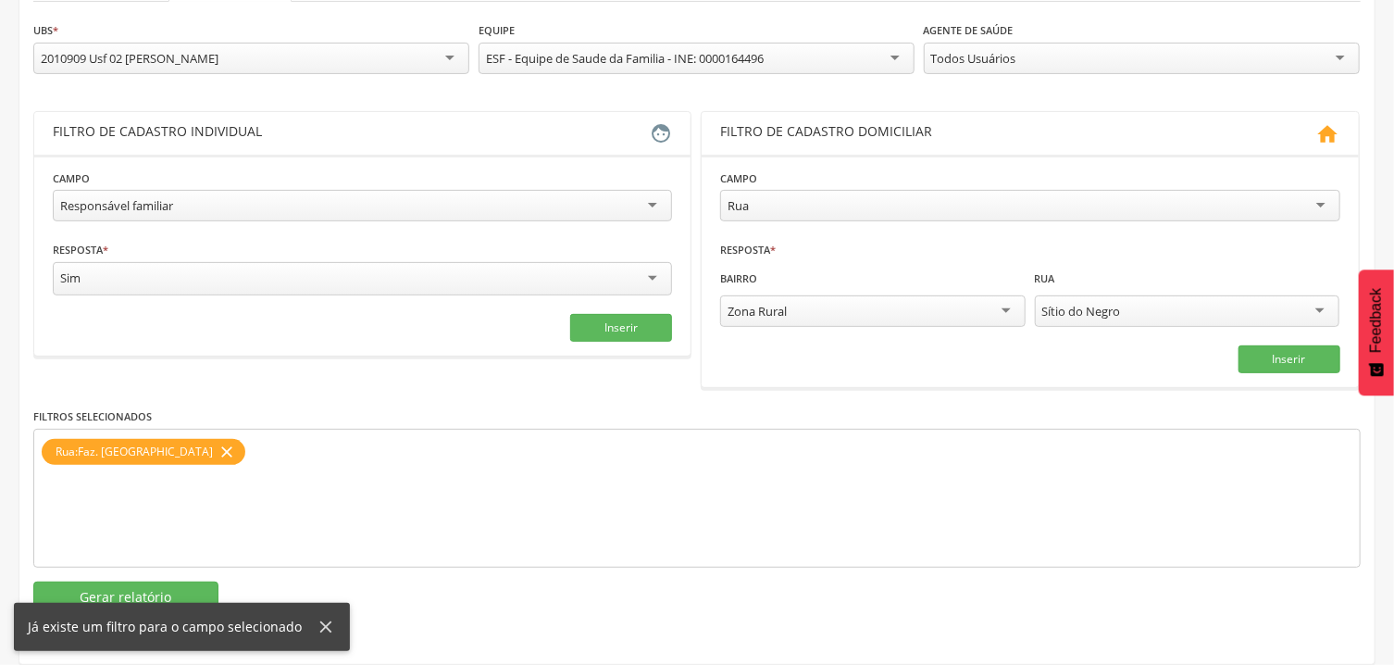
click at [218, 448] on icon "close" at bounding box center [227, 452] width 19 height 27
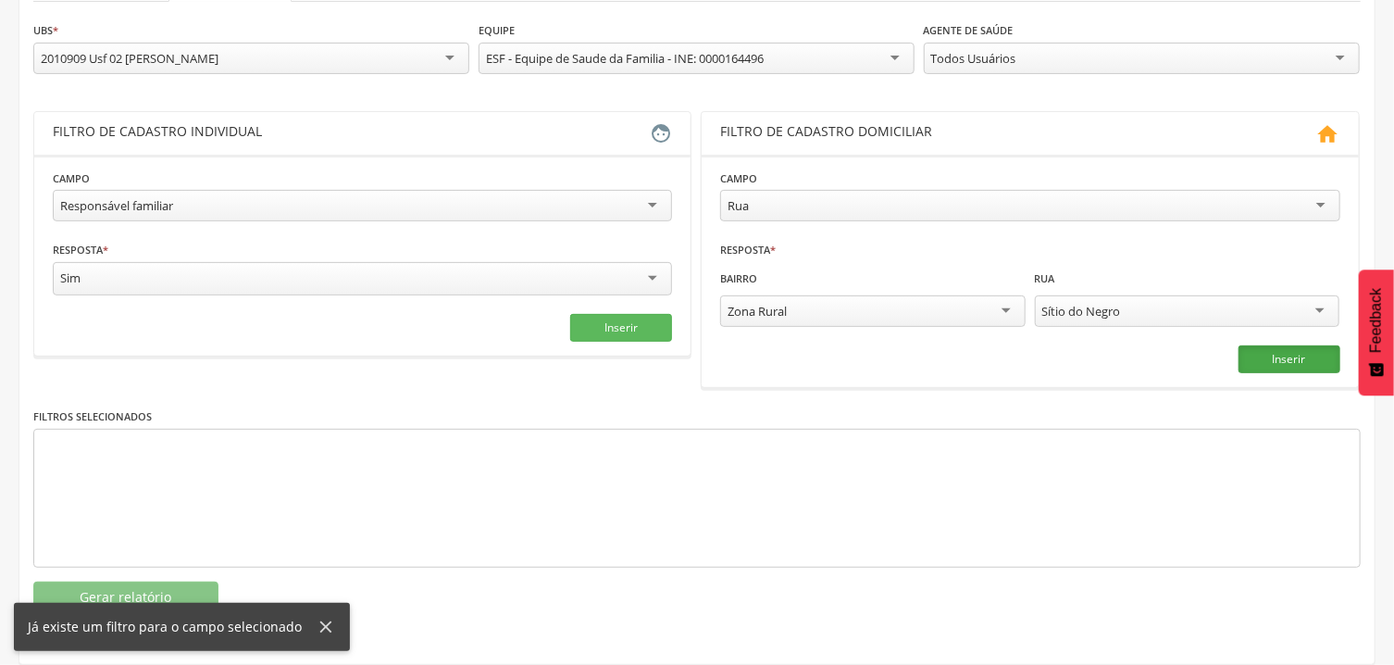
drag, startPoint x: 1283, startPoint y: 358, endPoint x: 1260, endPoint y: 360, distance: 23.2
click at [1282, 358] on button "Inserir" at bounding box center [1290, 359] width 102 height 28
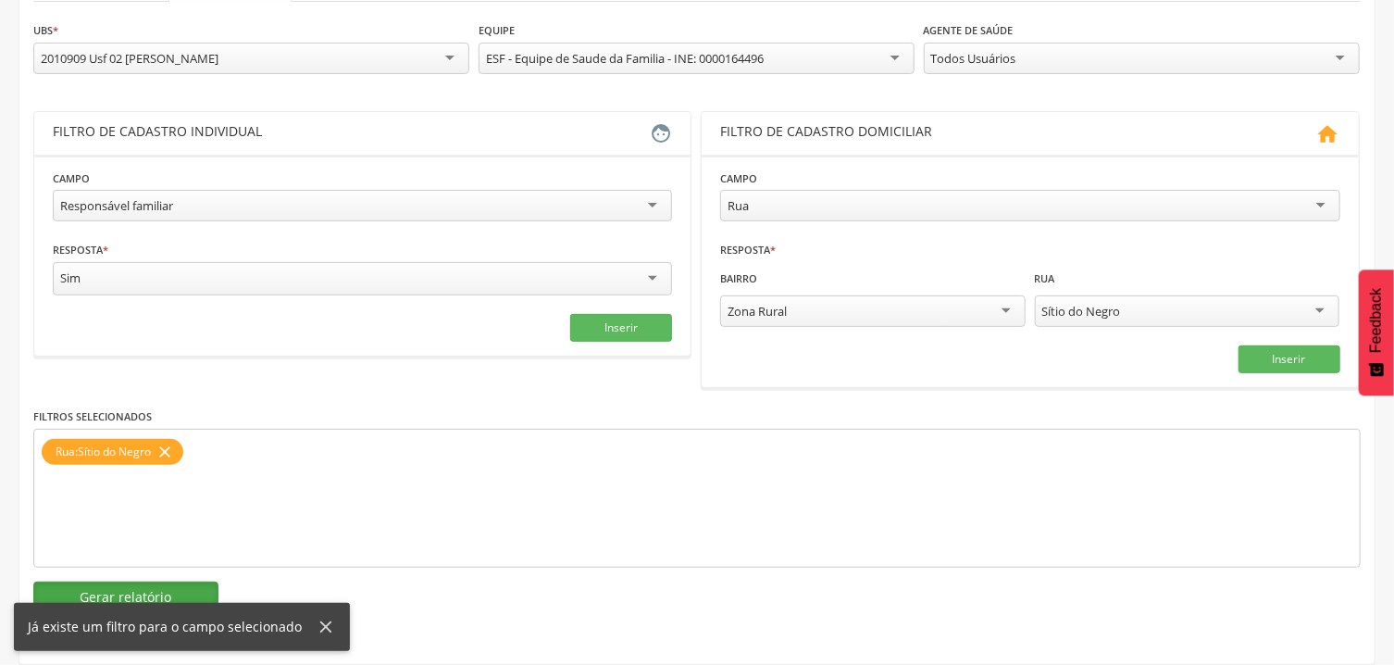
click at [193, 593] on button "Gerar relatório" at bounding box center [125, 596] width 185 height 31
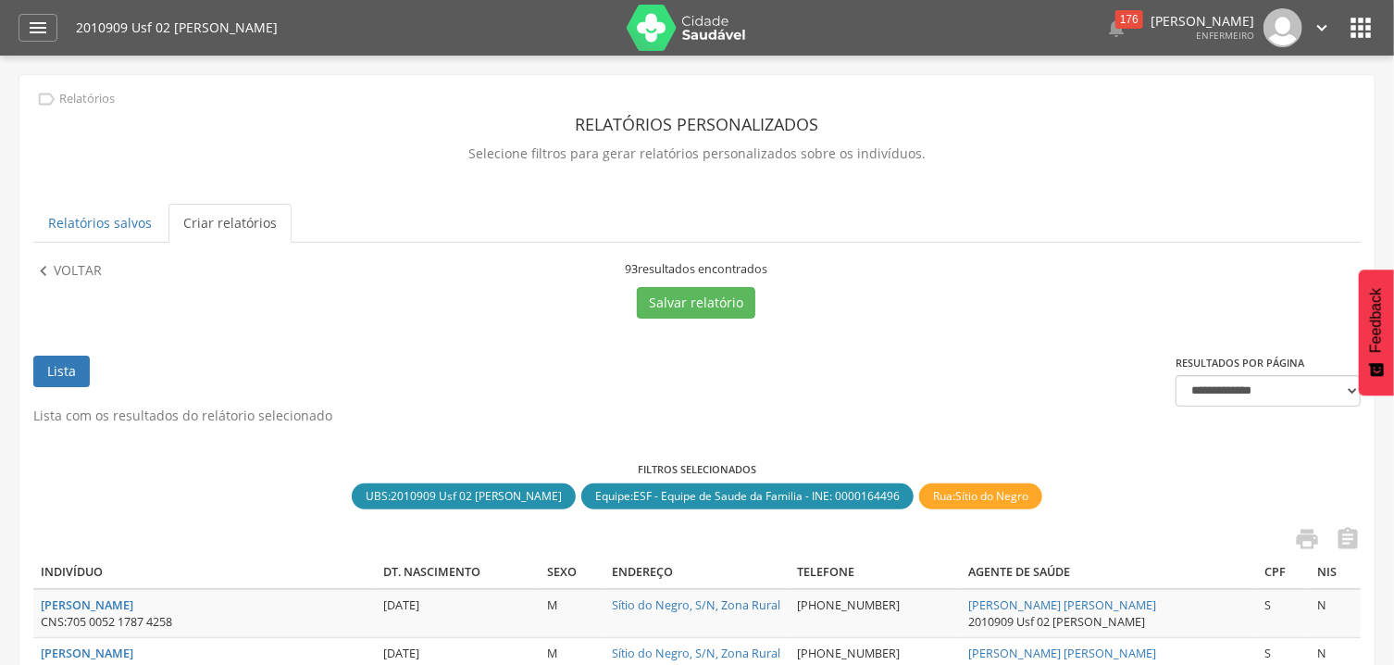
click at [1361, 30] on icon "" at bounding box center [1361, 28] width 30 height 30
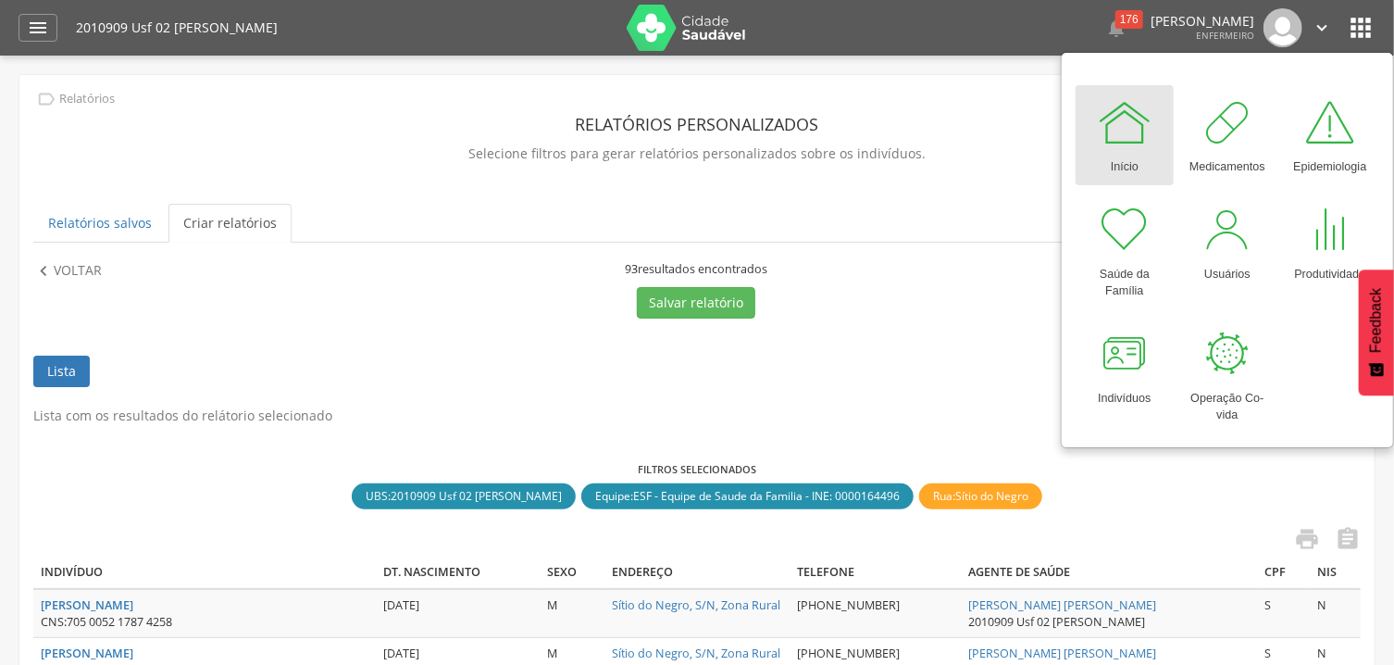
click at [1127, 151] on div "Início" at bounding box center [1125, 163] width 28 height 26
click at [1140, 378] on div at bounding box center [1125, 354] width 56 height 56
